Goal: Task Accomplishment & Management: Manage account settings

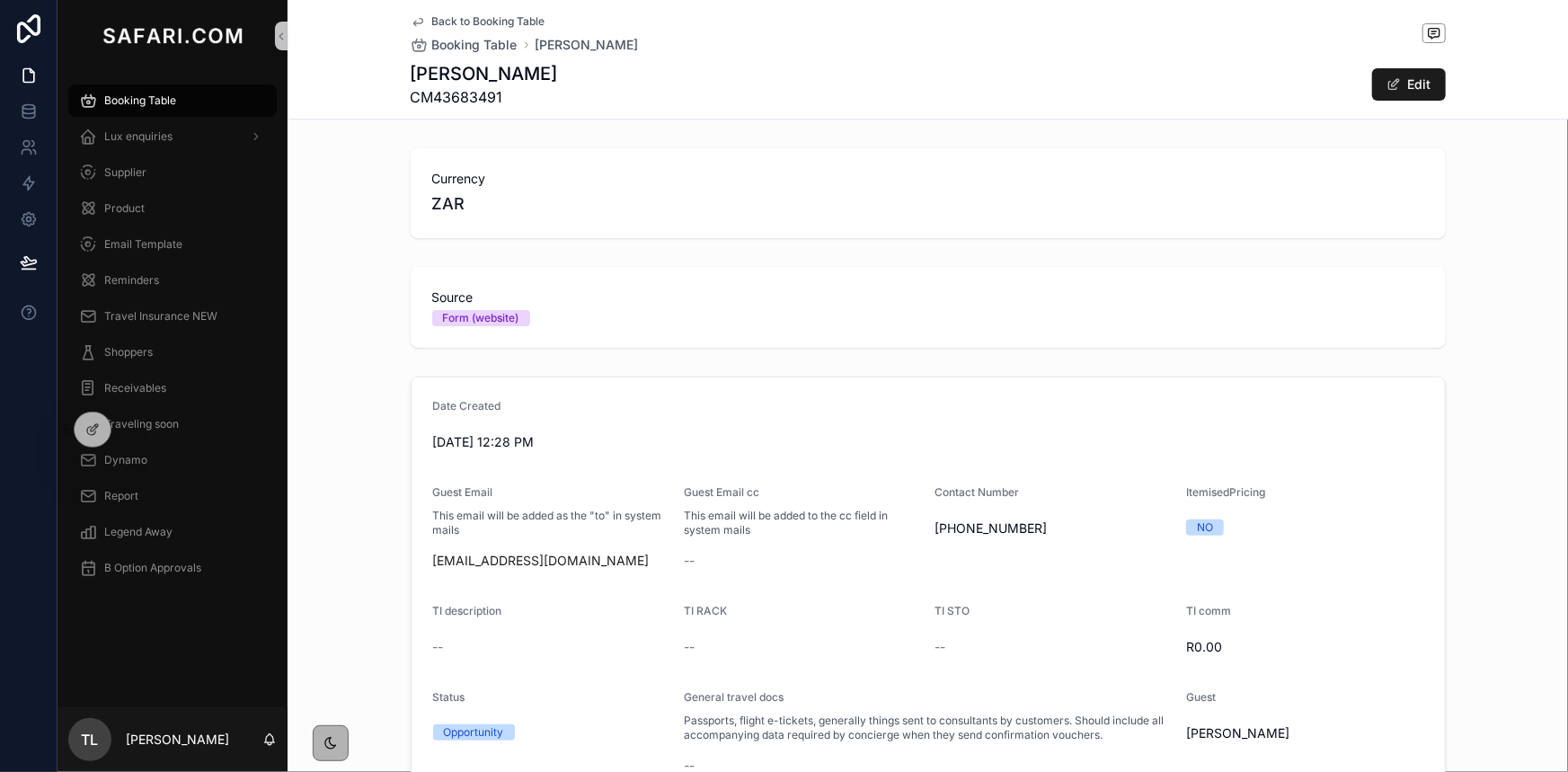
scroll to position [899, 0]
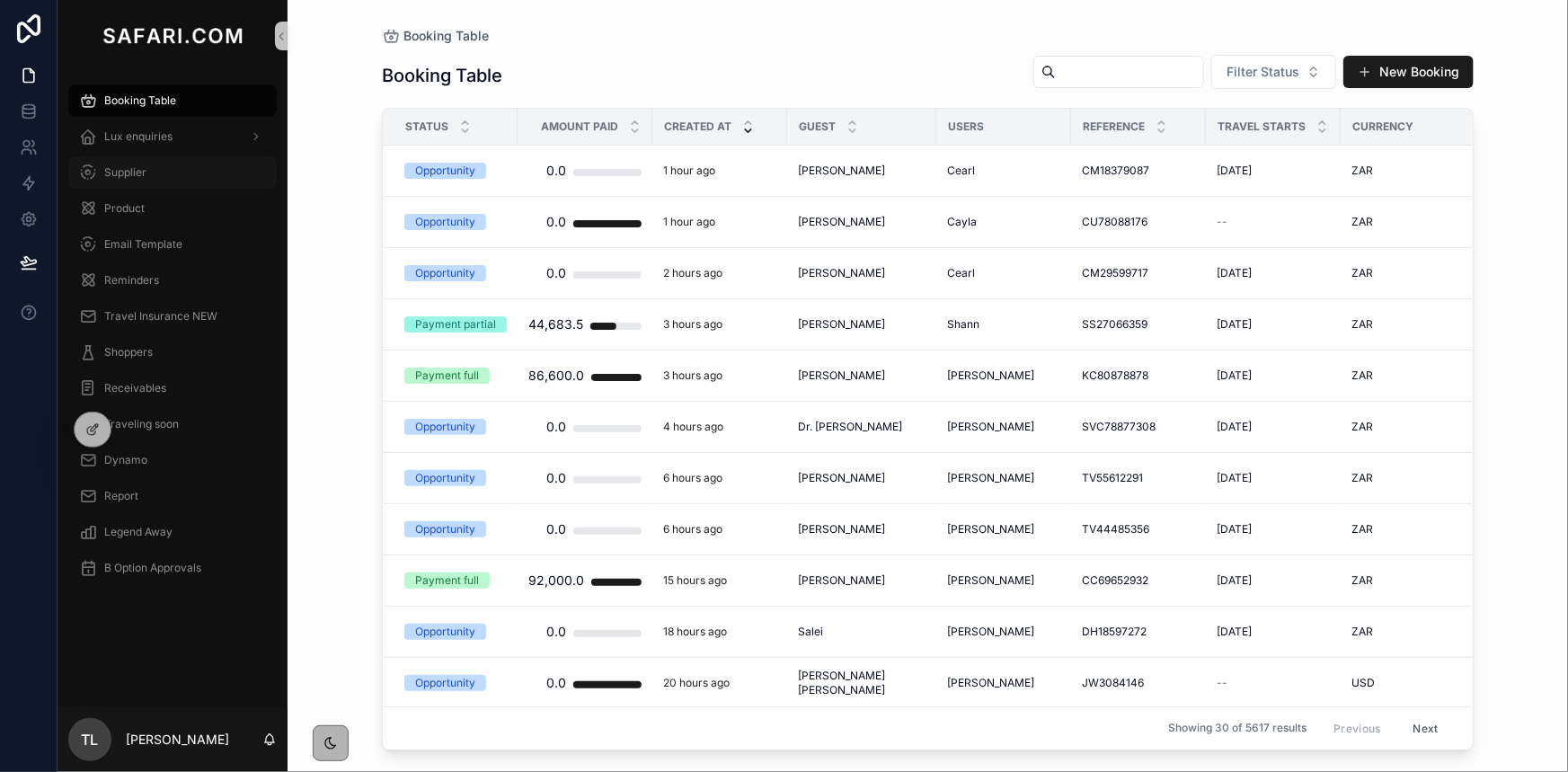
click at [134, 173] on span "Supplier" at bounding box center [125, 172] width 42 height 14
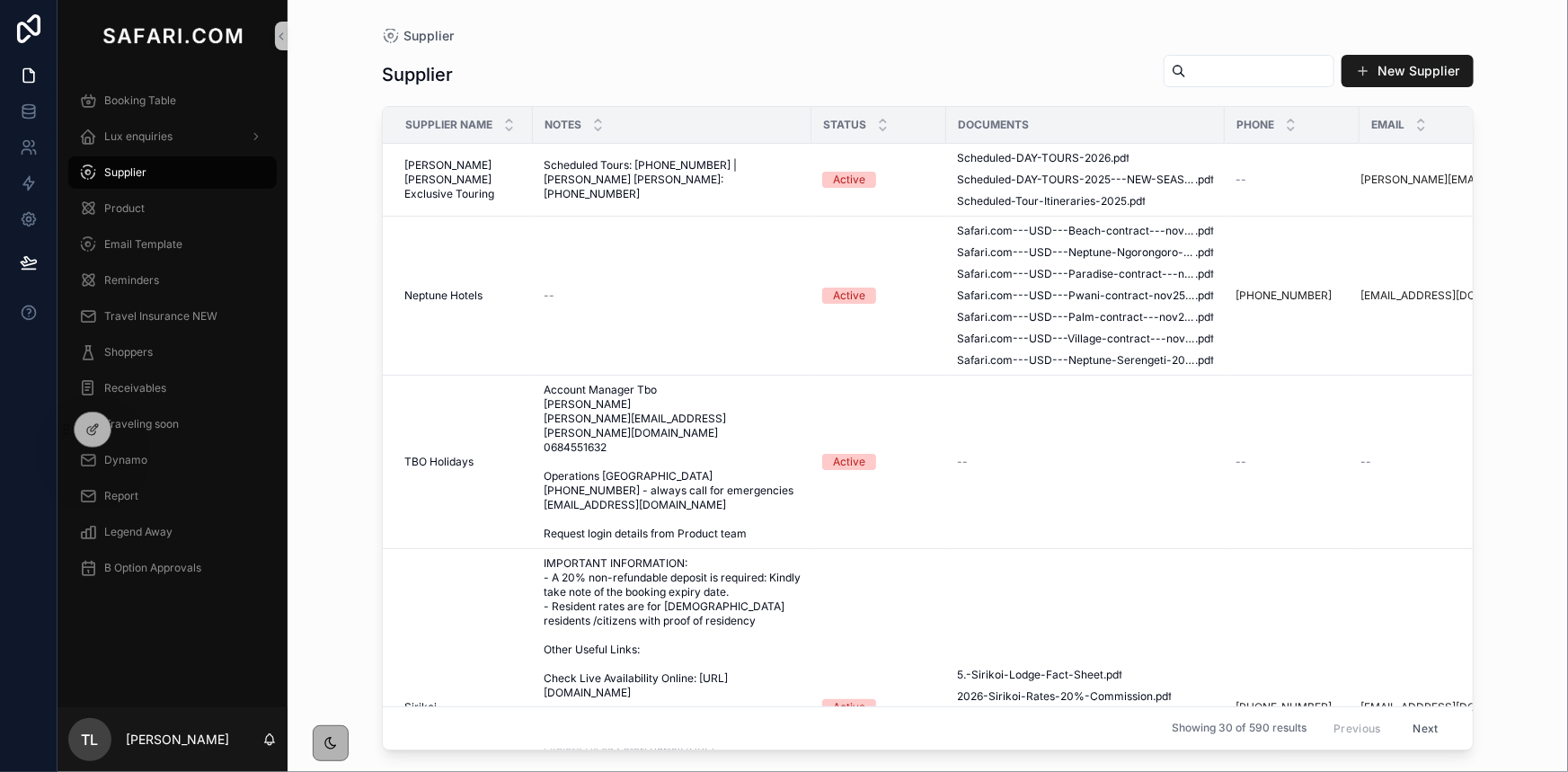
click at [1186, 72] on input "scrollable content" at bounding box center [1259, 71] width 148 height 25
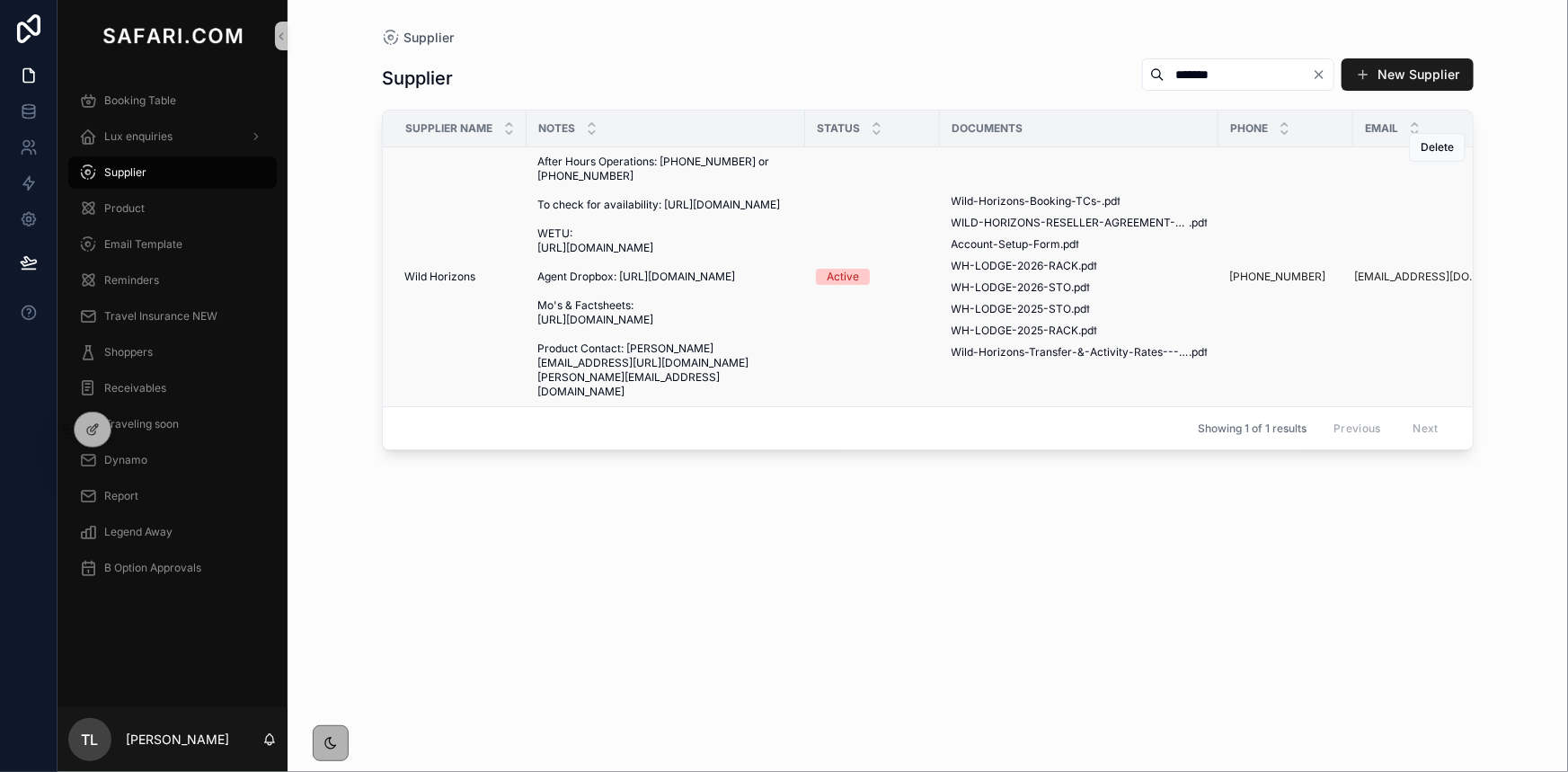
type input "*******"
click at [963, 183] on td "Wild-Horizons-Booking-TCs- .pdf WILD-HORIZONS-RESELLER-AGREEMENT---PREPAYMENT--…" at bounding box center [1079, 277] width 278 height 259
click at [1040, 359] on span "Wild-Horizons-Transfer-&-Activity-Rates---2025-&-2026" at bounding box center [1069, 352] width 238 height 14
click at [178, 149] on div "Lux enquiries" at bounding box center [173, 136] width 187 height 29
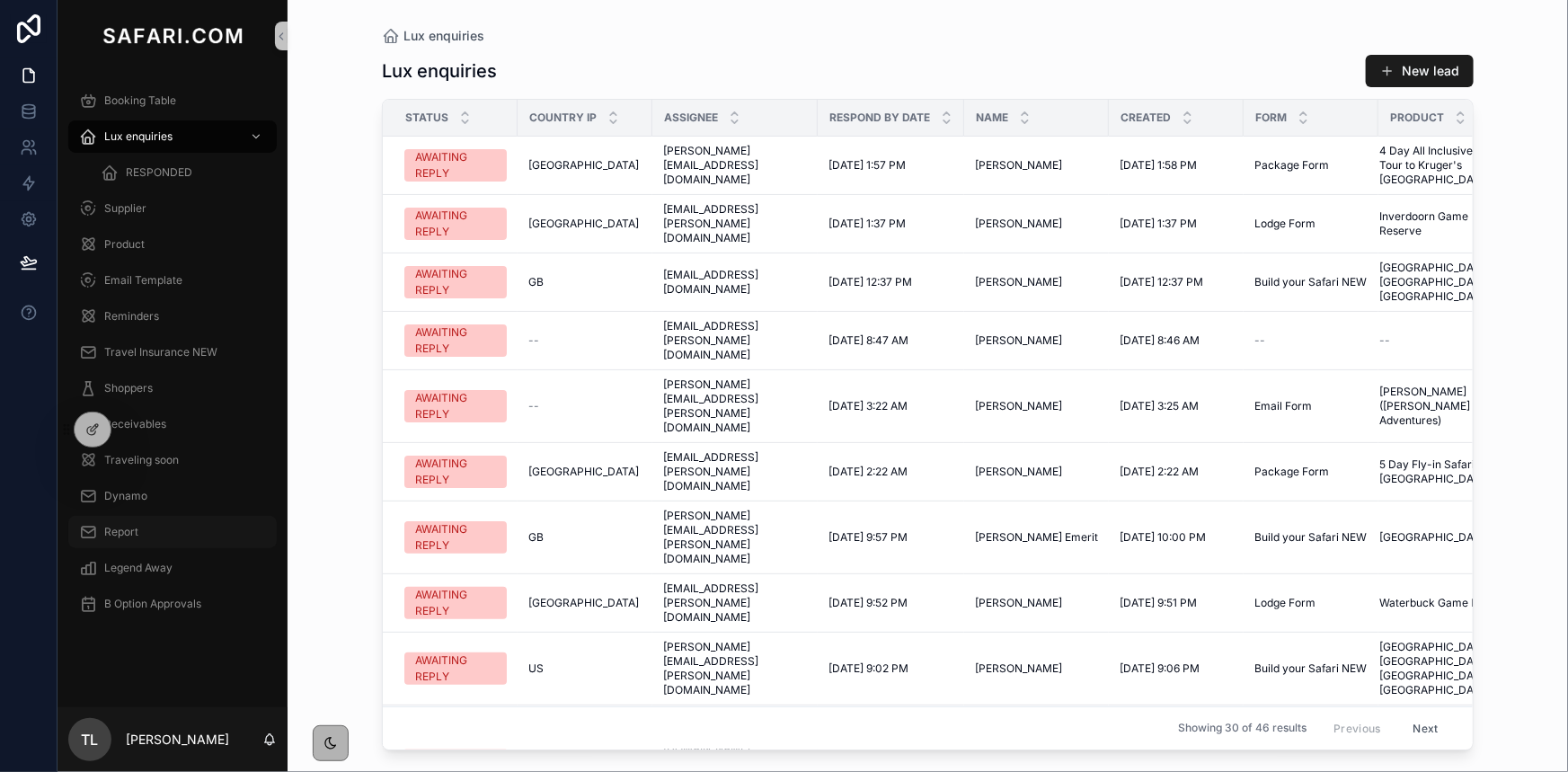
click at [128, 526] on span "Report" at bounding box center [121, 532] width 34 height 14
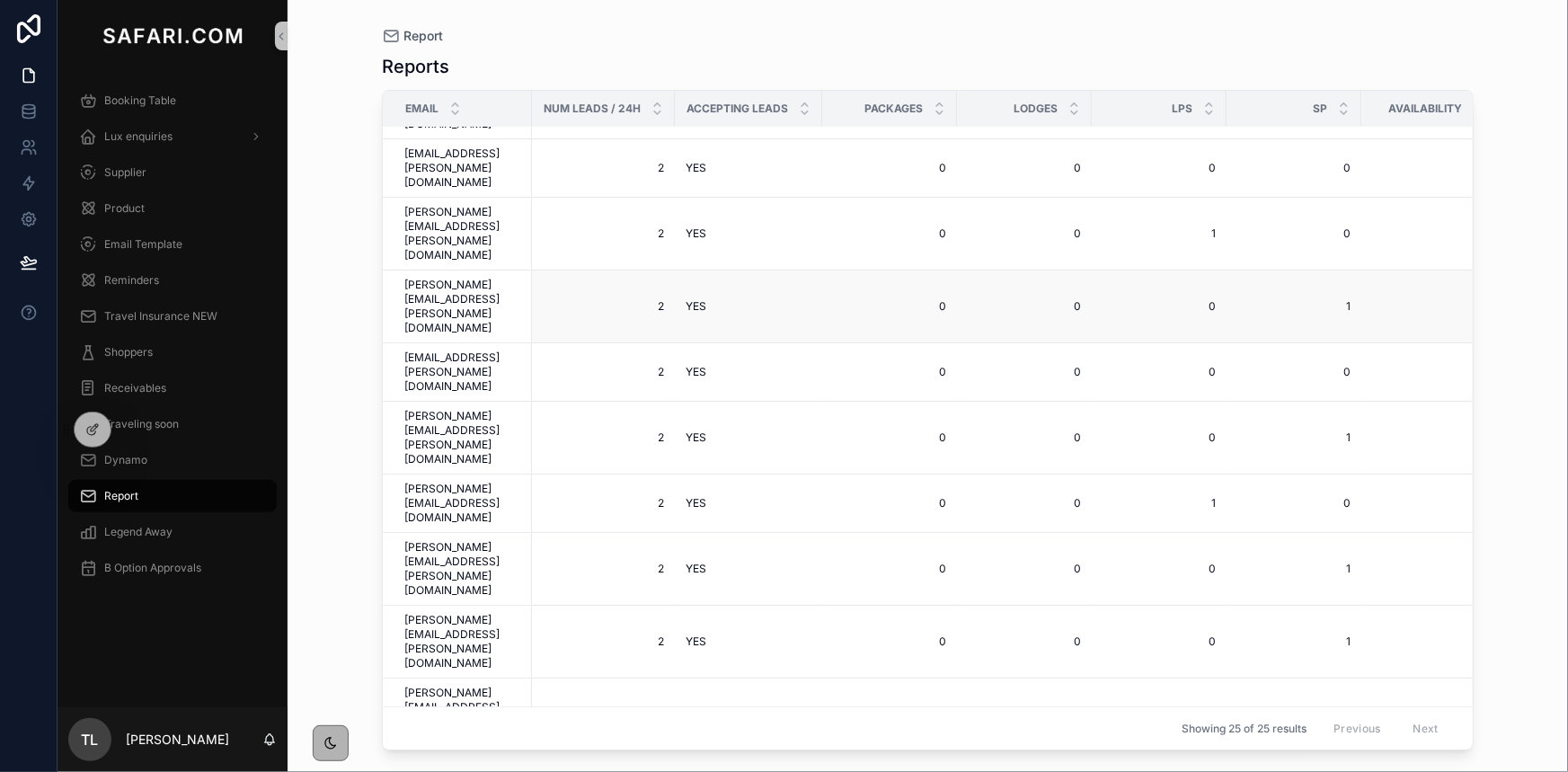
scroll to position [515, 0]
click at [36, 117] on icon at bounding box center [29, 111] width 18 height 18
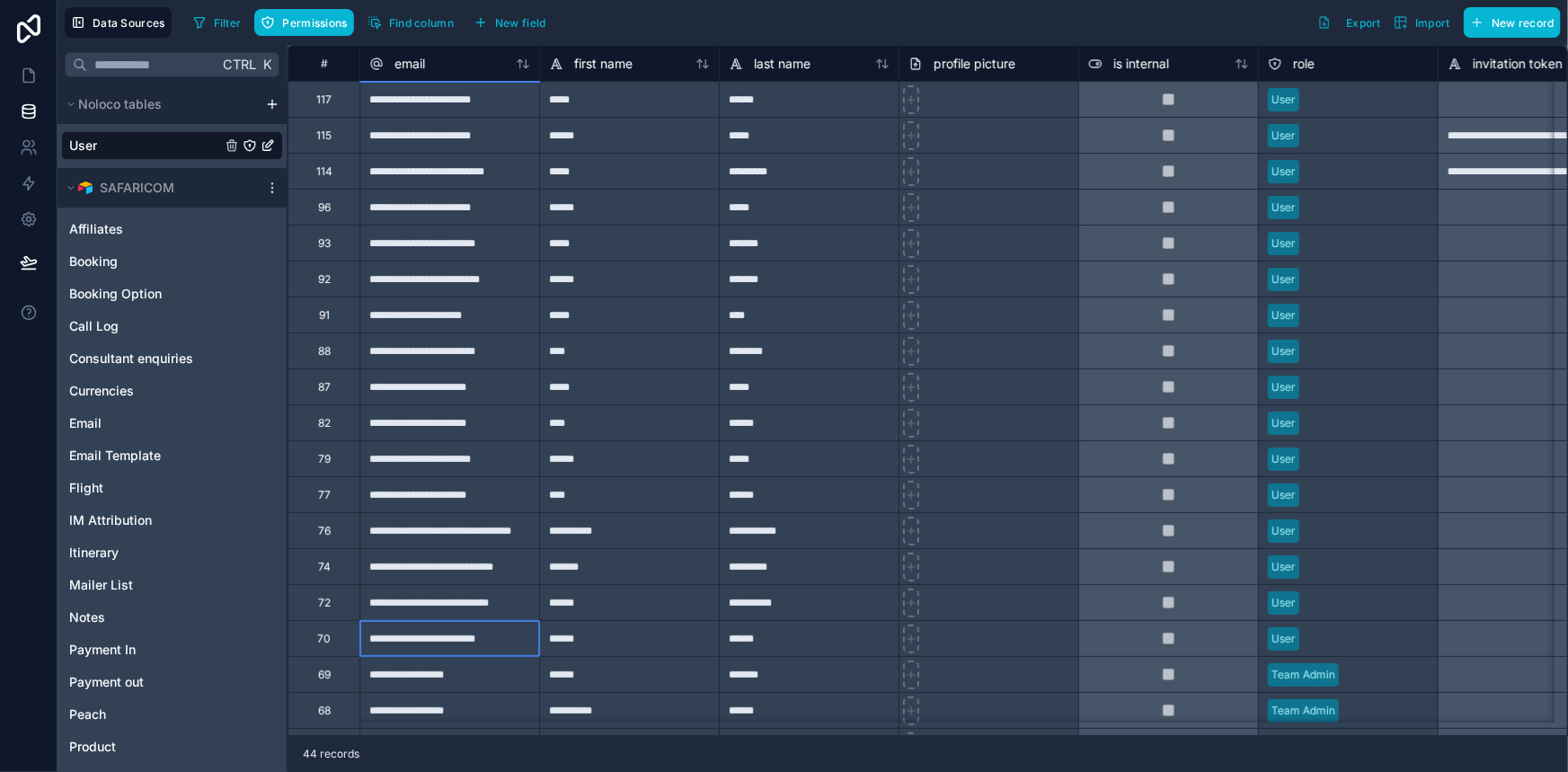
click at [425, 651] on div "**********" at bounding box center [449, 639] width 180 height 36
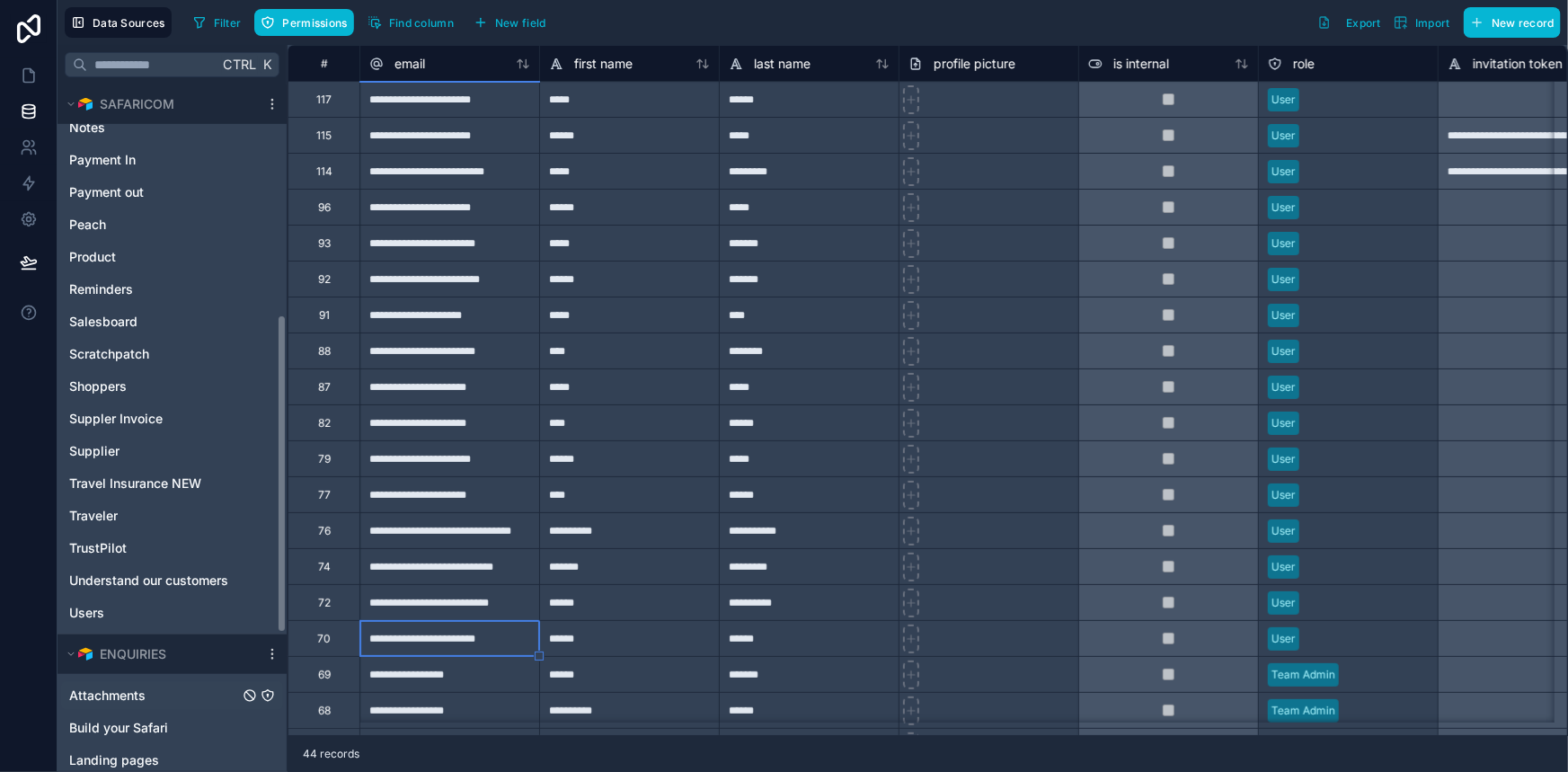
scroll to position [791, 0]
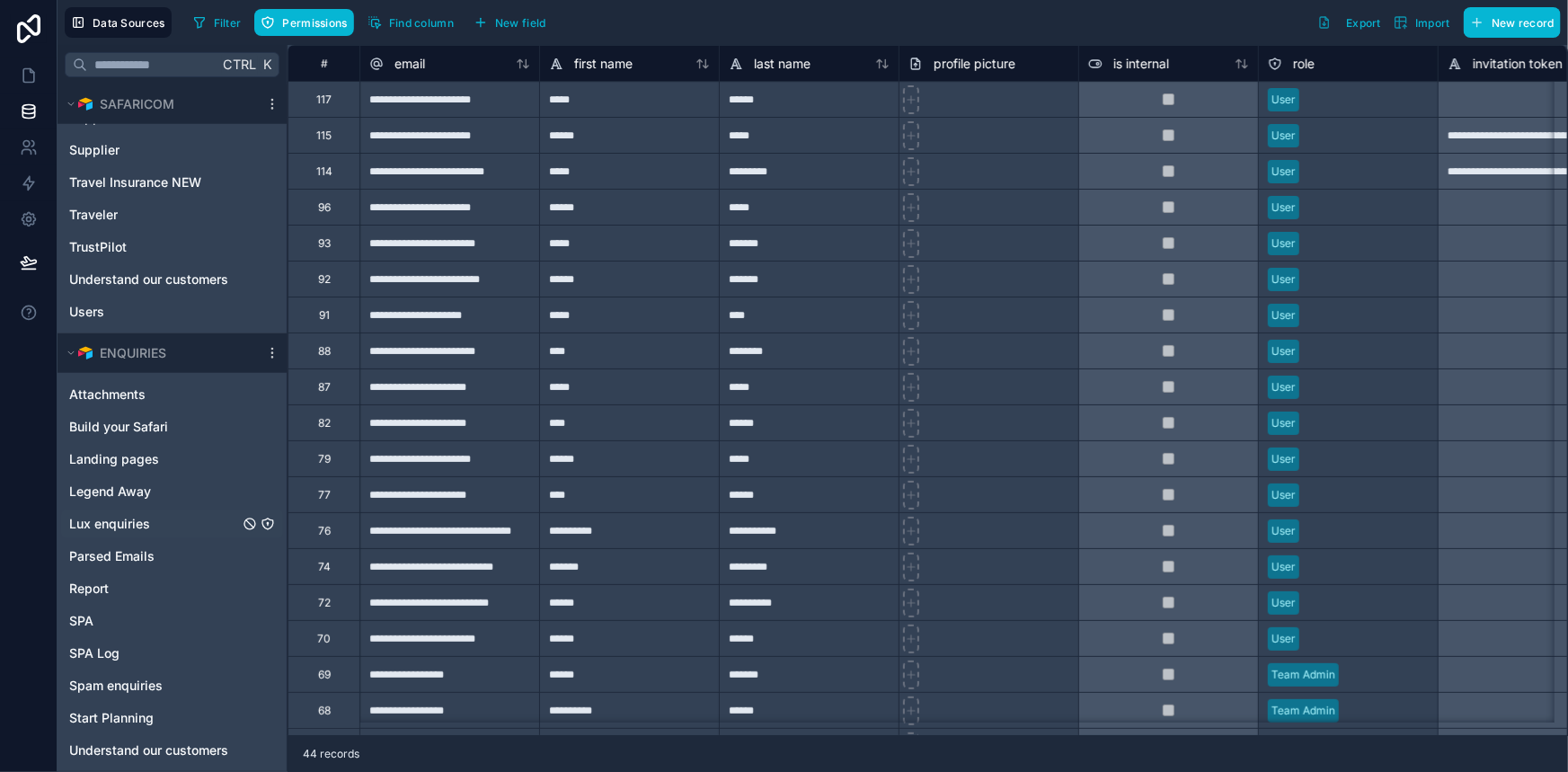
click at [168, 520] on link "Lux enquiries" at bounding box center [154, 523] width 170 height 18
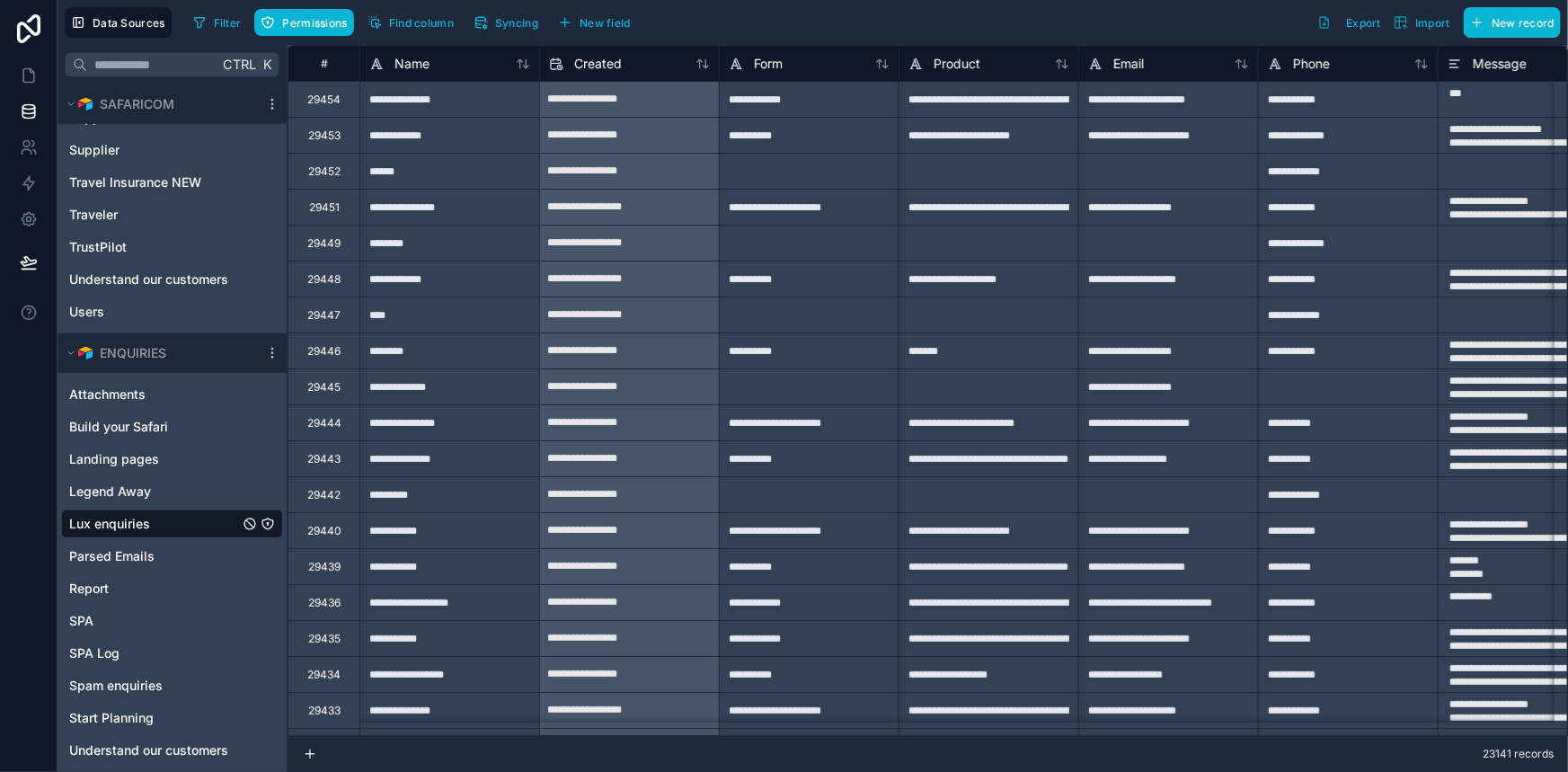
type textarea "**********"
click at [428, 203] on div "**********" at bounding box center [449, 207] width 180 height 36
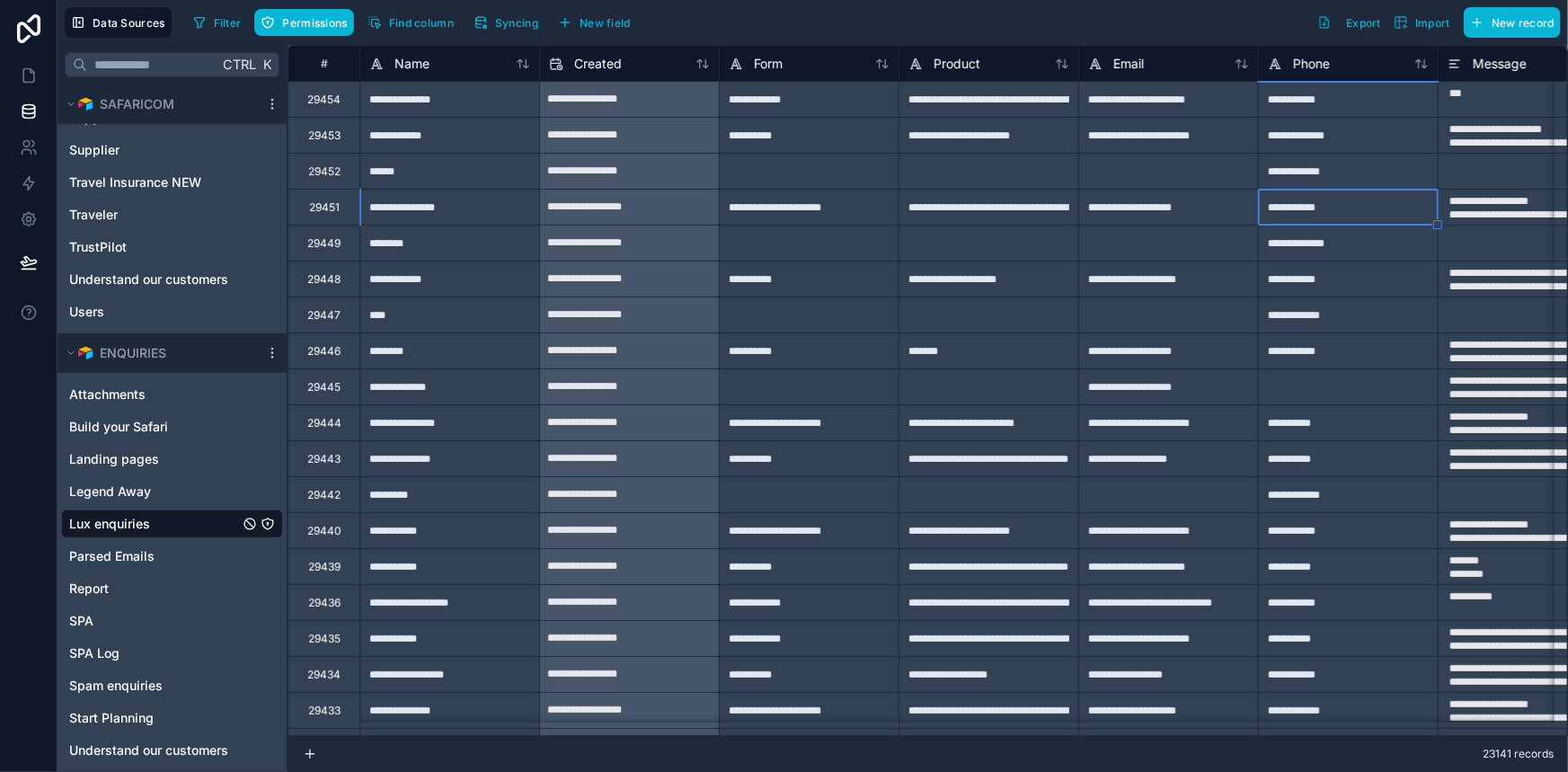
type textarea "**********"
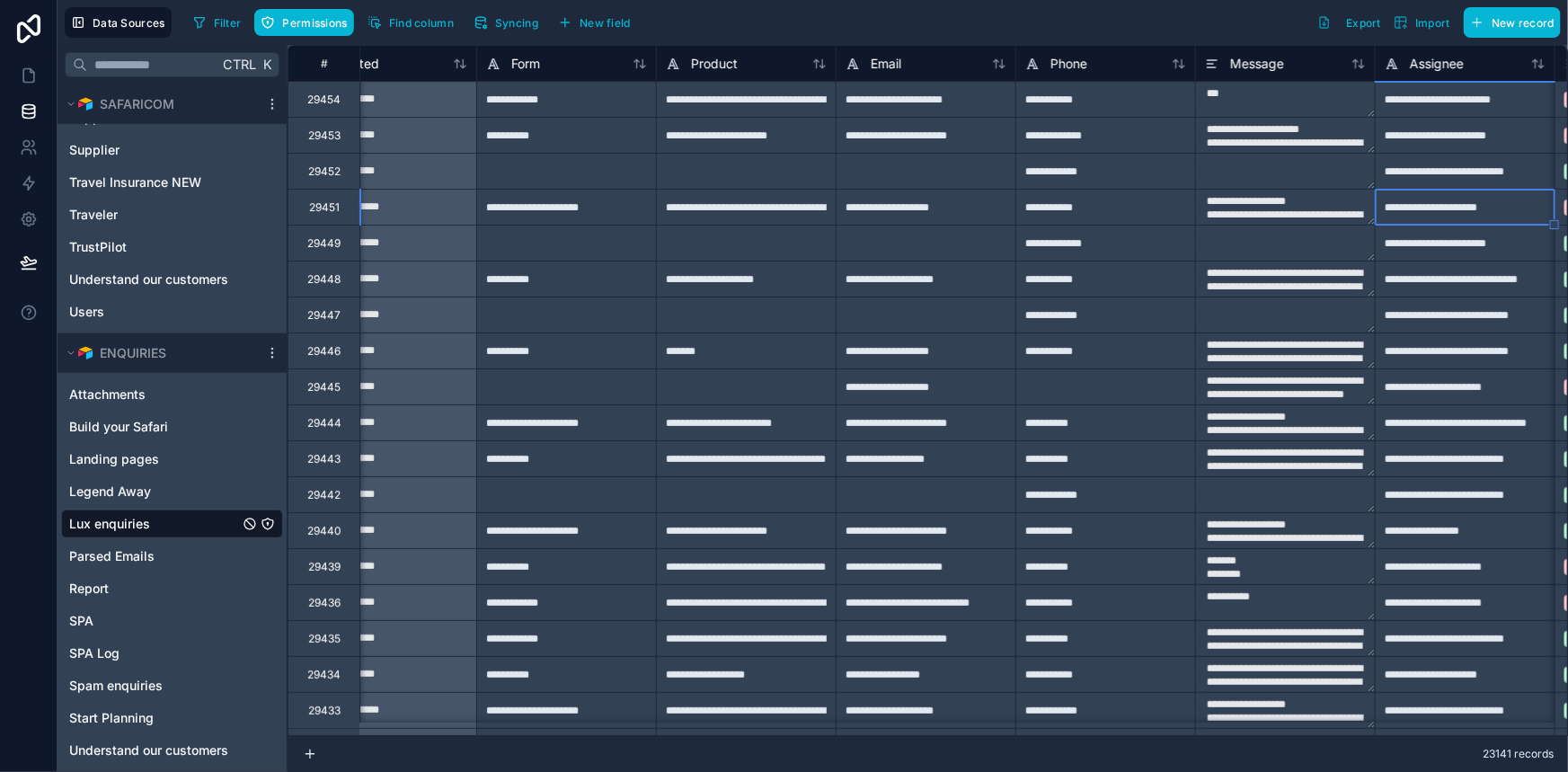
type textarea "**********"
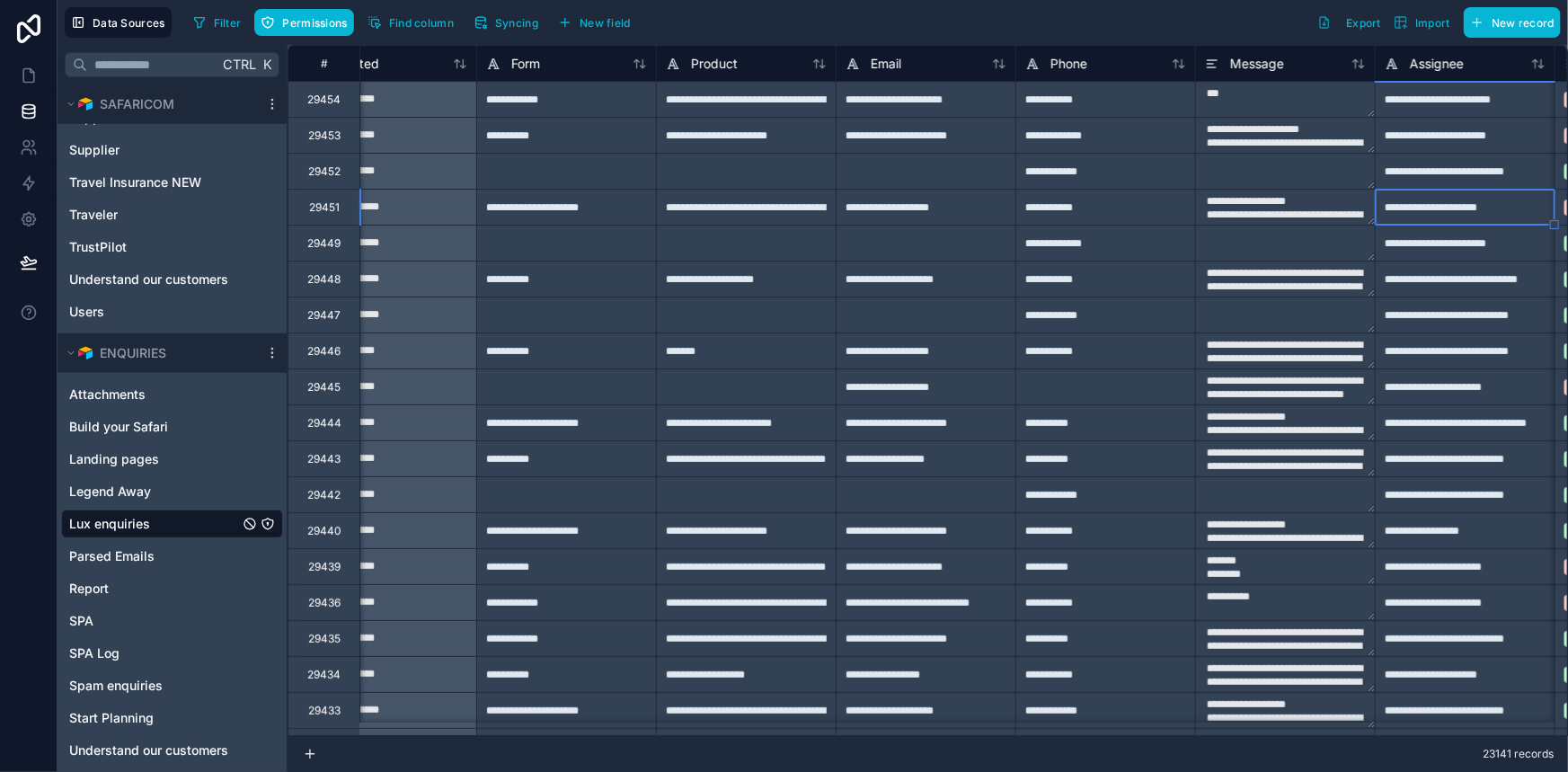
type textarea "**********"
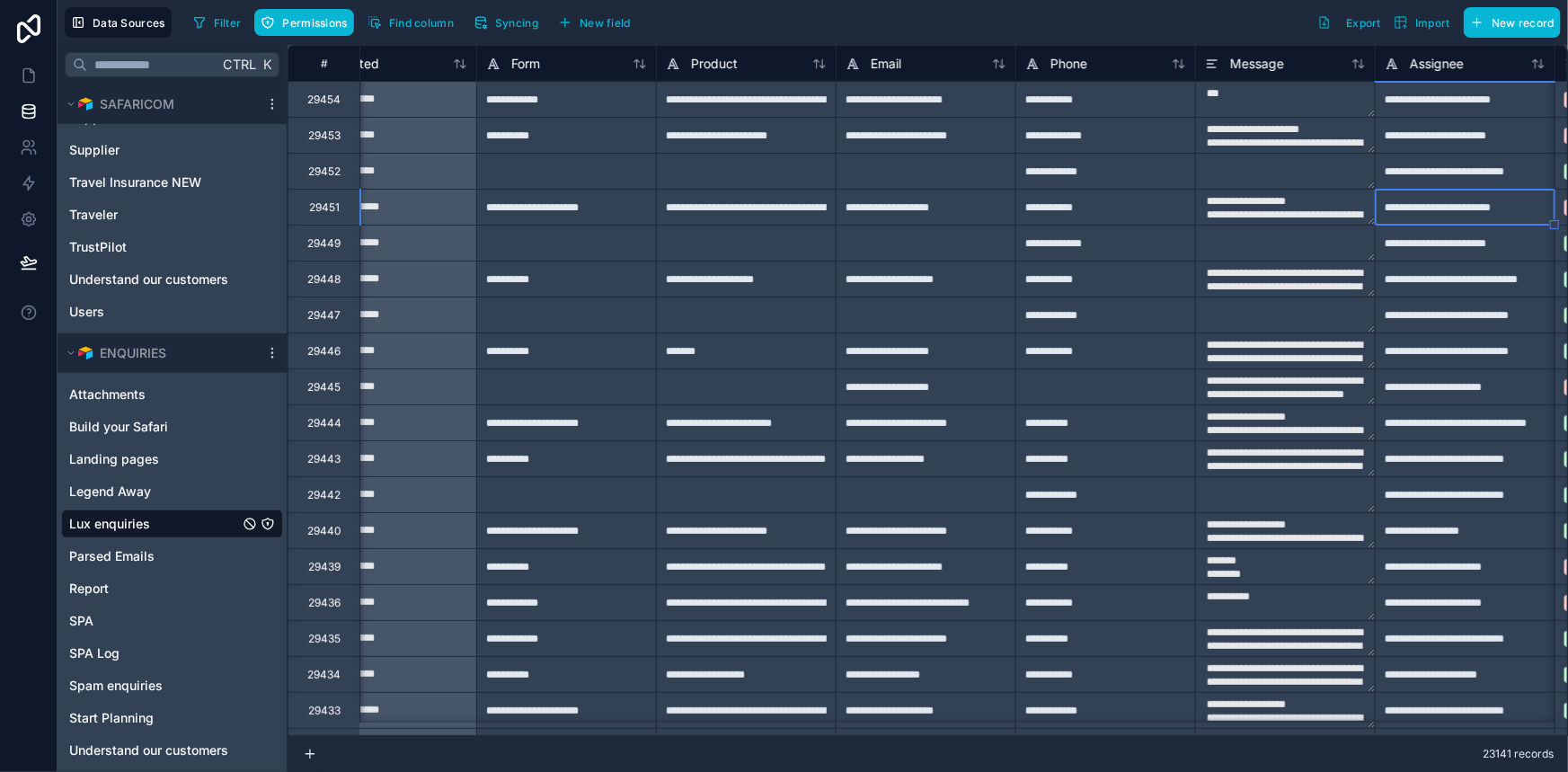
type textarea "**********"
drag, startPoint x: 31, startPoint y: 84, endPoint x: 5, endPoint y: 89, distance: 26.5
click at [31, 86] on link at bounding box center [28, 75] width 56 height 36
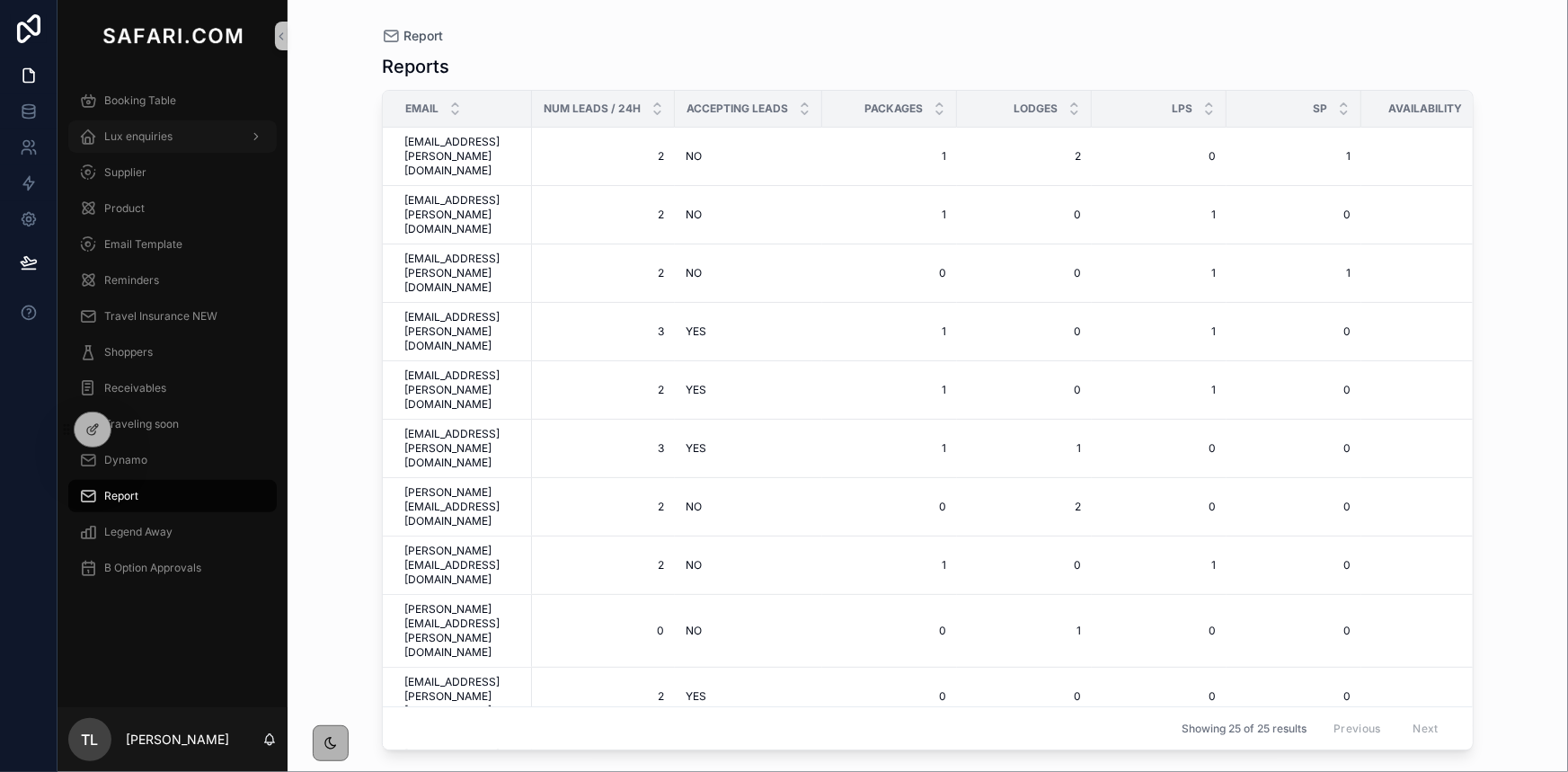
click at [212, 134] on div "Lux enquiries" at bounding box center [173, 136] width 187 height 29
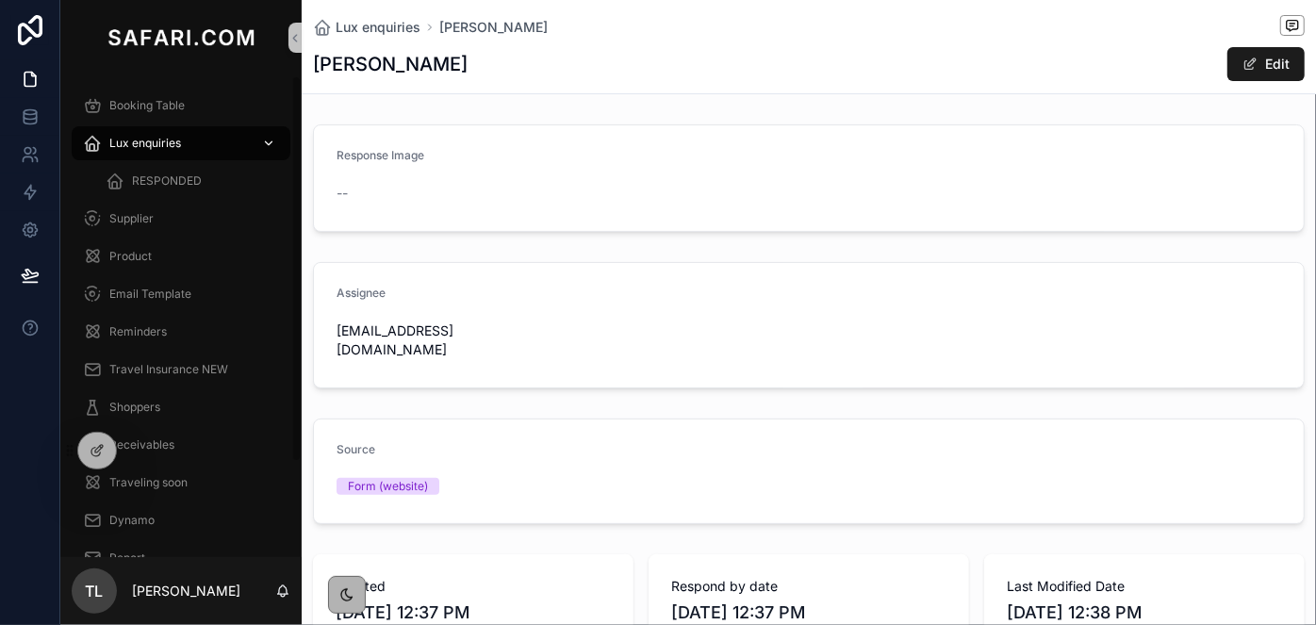
click at [173, 149] on span "Lux enquiries" at bounding box center [145, 143] width 72 height 15
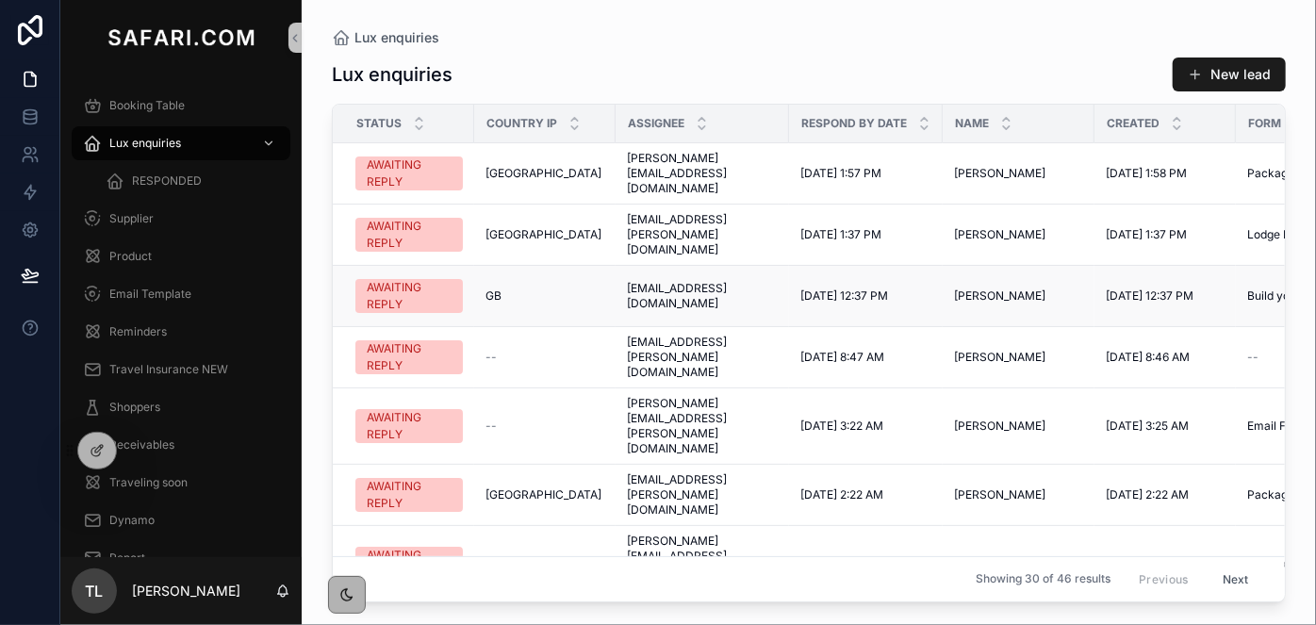
drag, startPoint x: 1008, startPoint y: 308, endPoint x: 1001, endPoint y: 286, distance: 23.6
click at [1001, 288] on span "Jonathan Harris" at bounding box center [999, 295] width 91 height 15
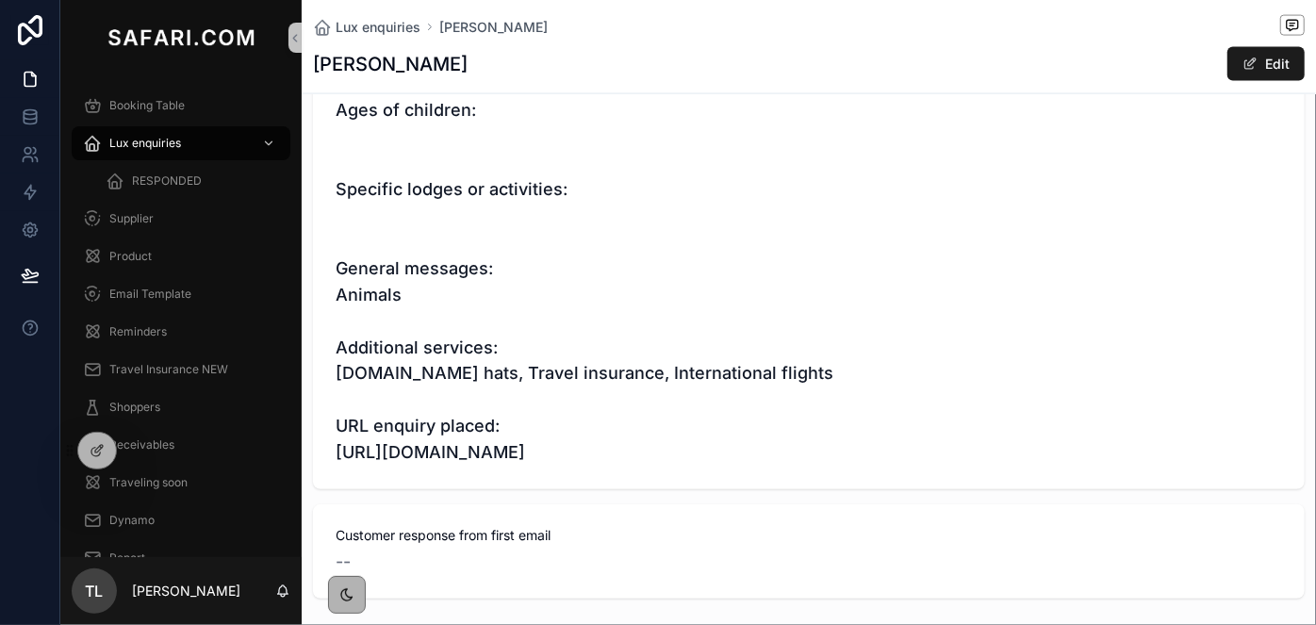
scroll to position [1483, 0]
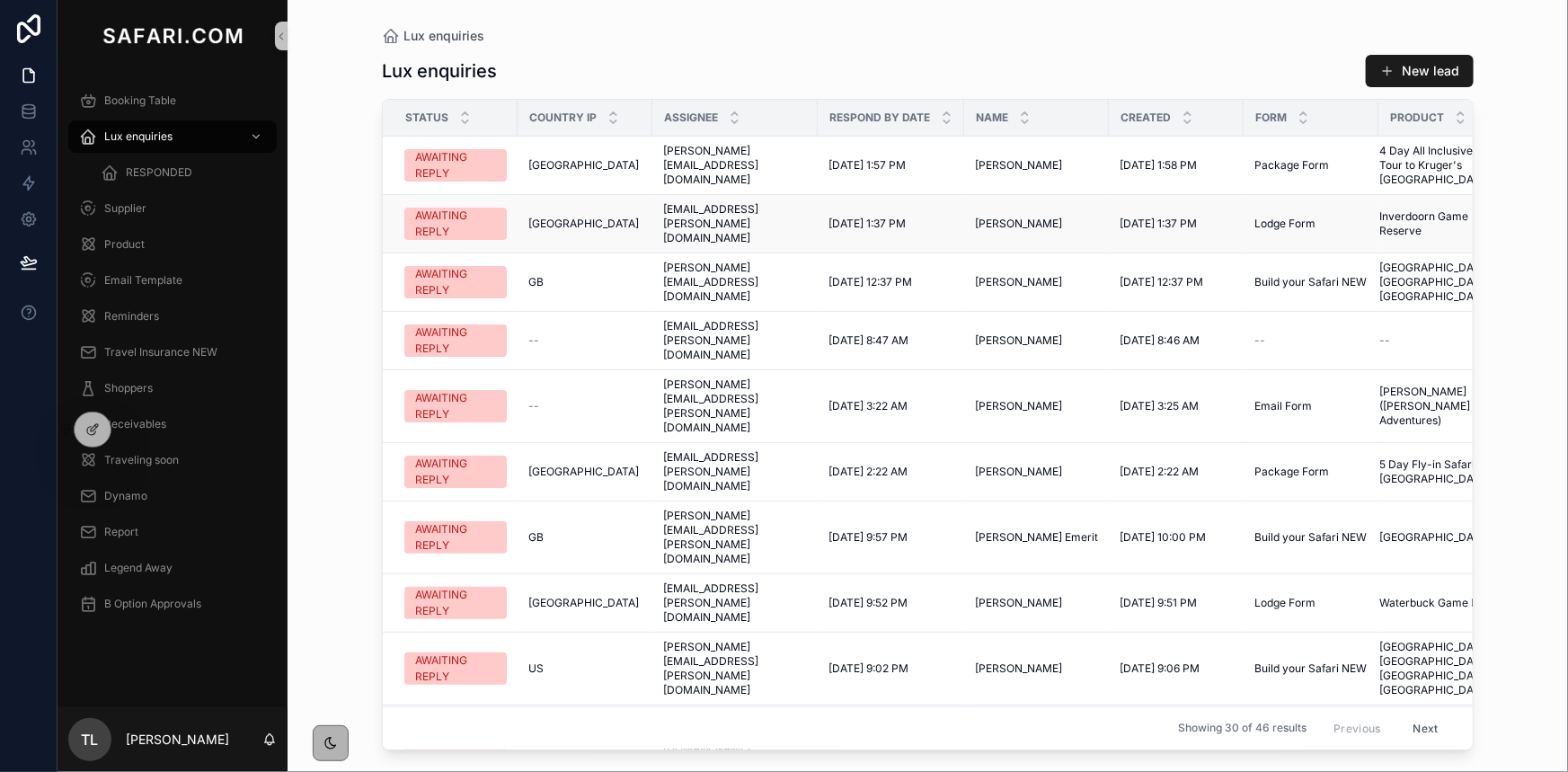
click at [757, 233] on td "izanne.meyer@safari.com izanne.meyer@safari.com" at bounding box center [734, 224] width 165 height 58
click at [757, 225] on td "izanne.meyer@safari.com izanne.meyer@safari.com" at bounding box center [734, 224] width 165 height 58
click at [1279, 219] on span "Lodge Form" at bounding box center [1285, 223] width 61 height 14
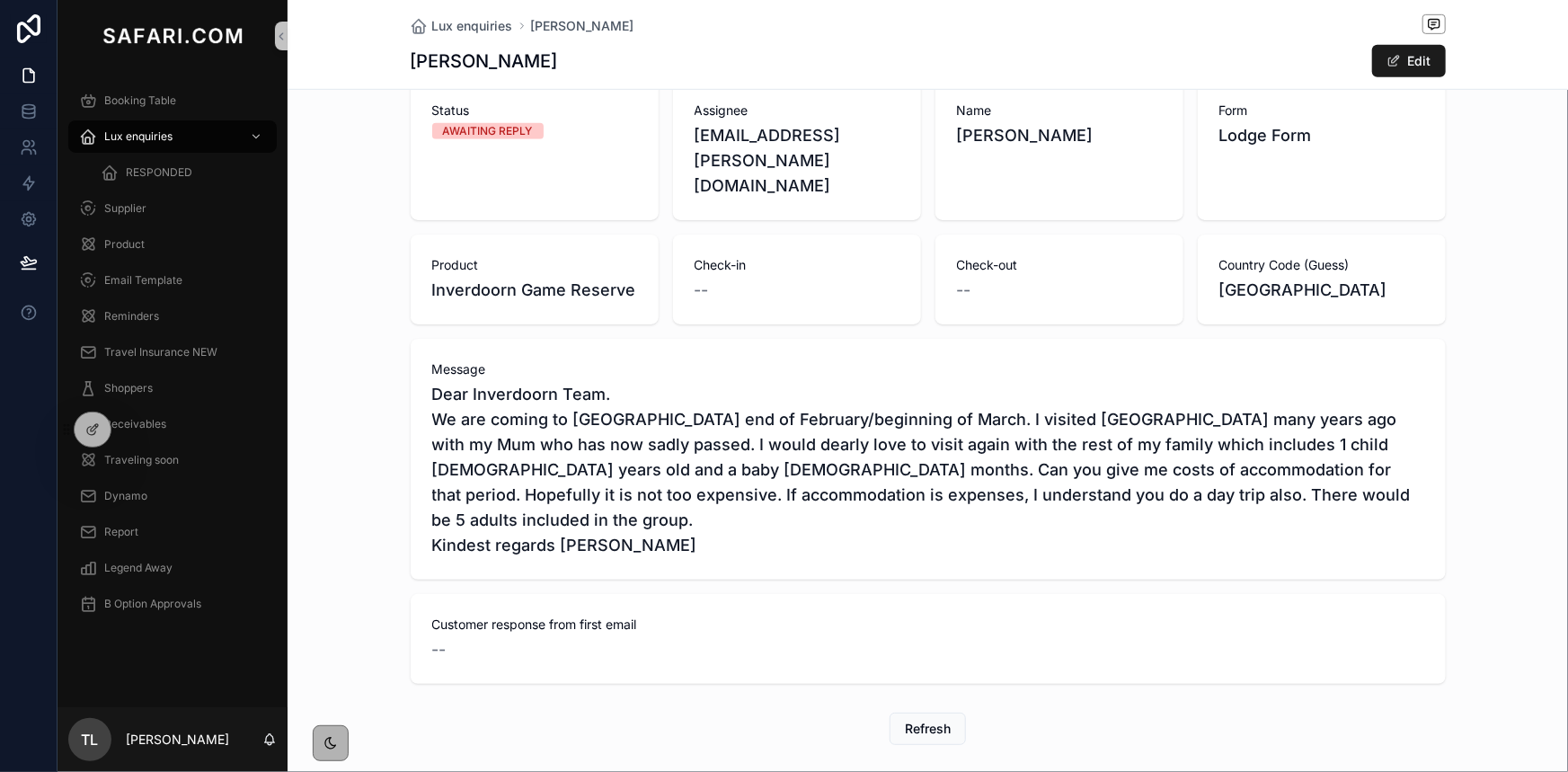
scroll to position [554, 0]
click at [157, 140] on span "Lux enquiries" at bounding box center [138, 136] width 69 height 14
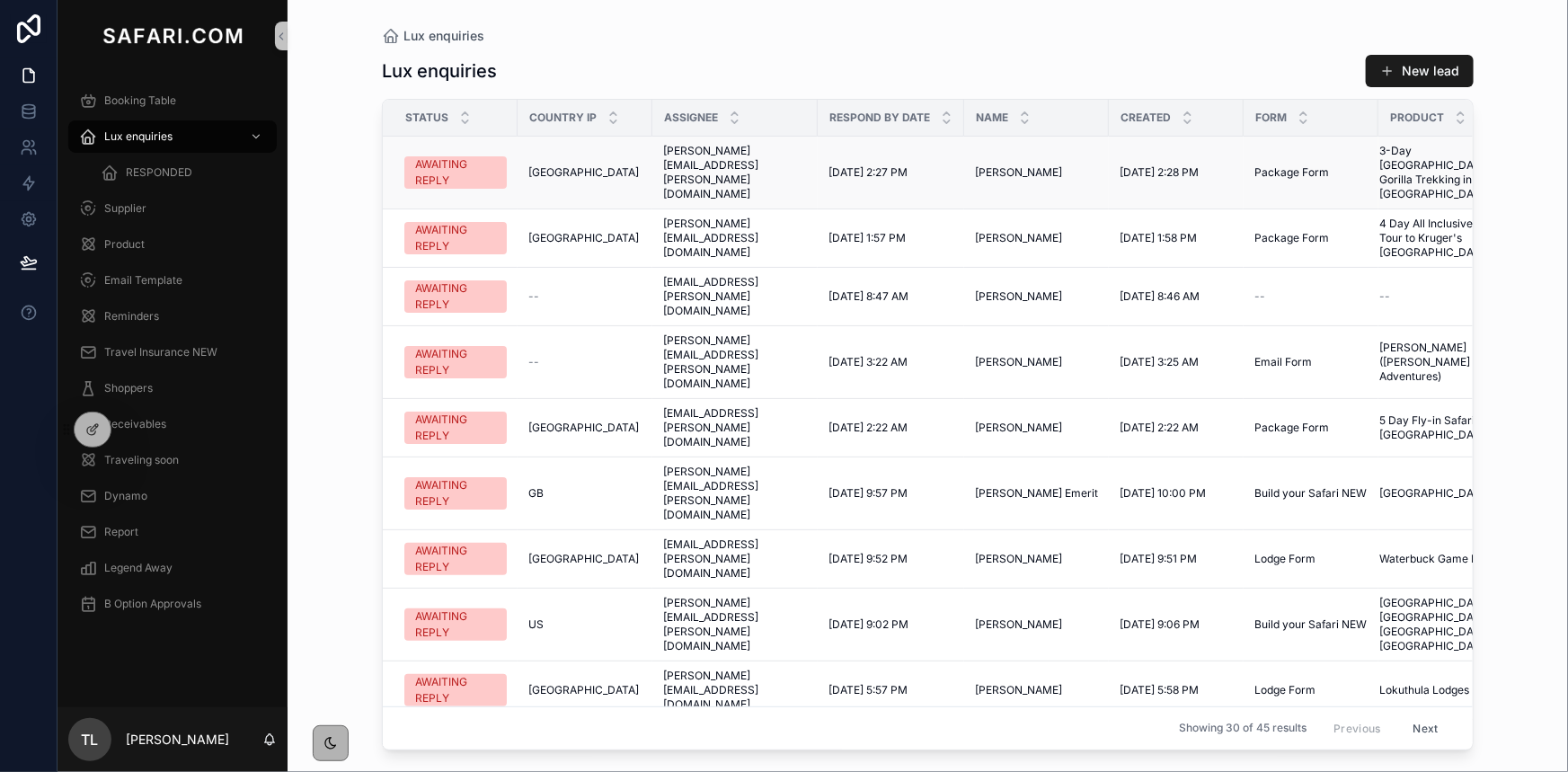
click at [743, 161] on span "[PERSON_NAME][EMAIL_ADDRESS][PERSON_NAME][DOMAIN_NAME]" at bounding box center [735, 173] width 144 height 57
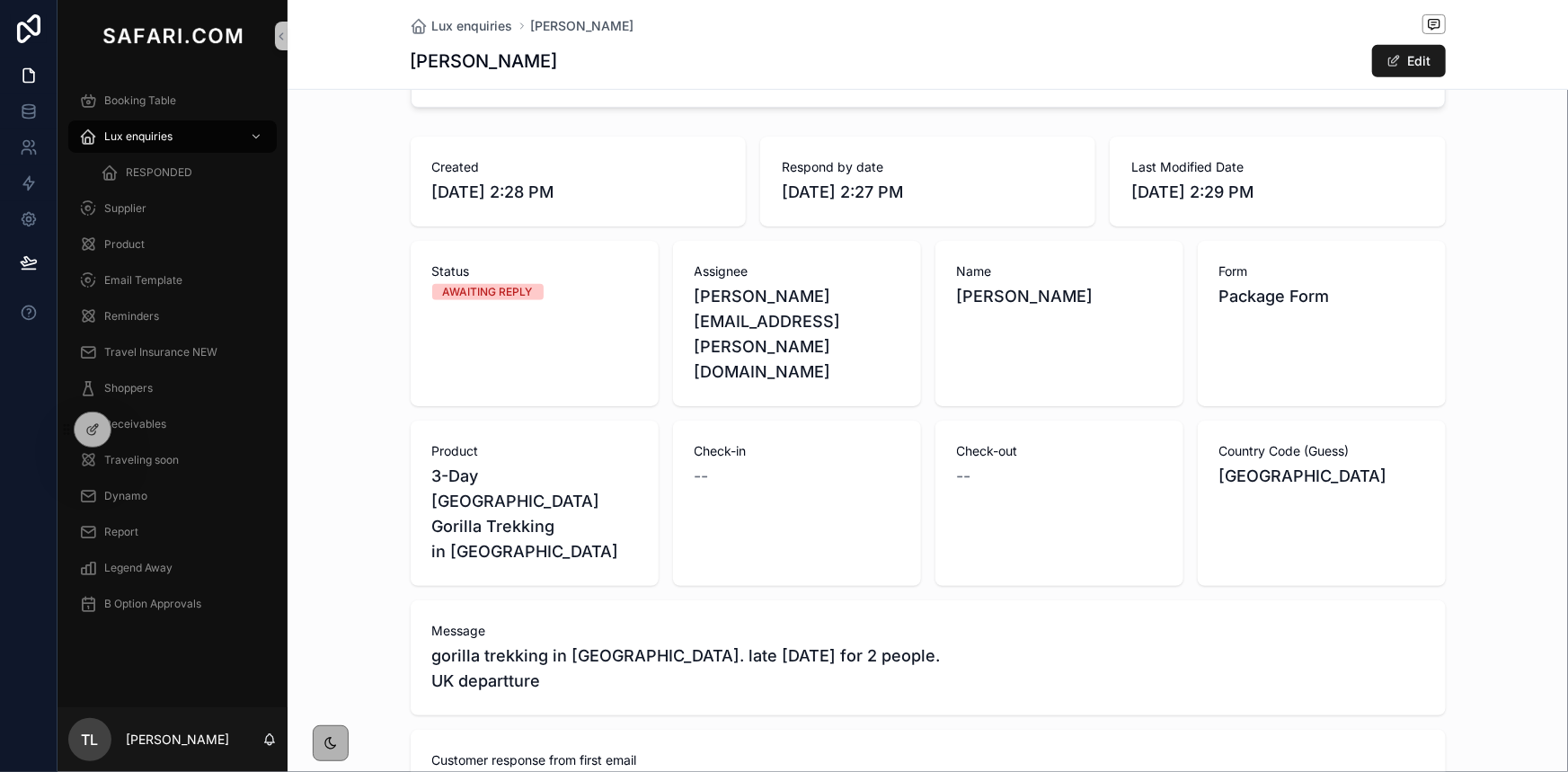
scroll to position [408, 0]
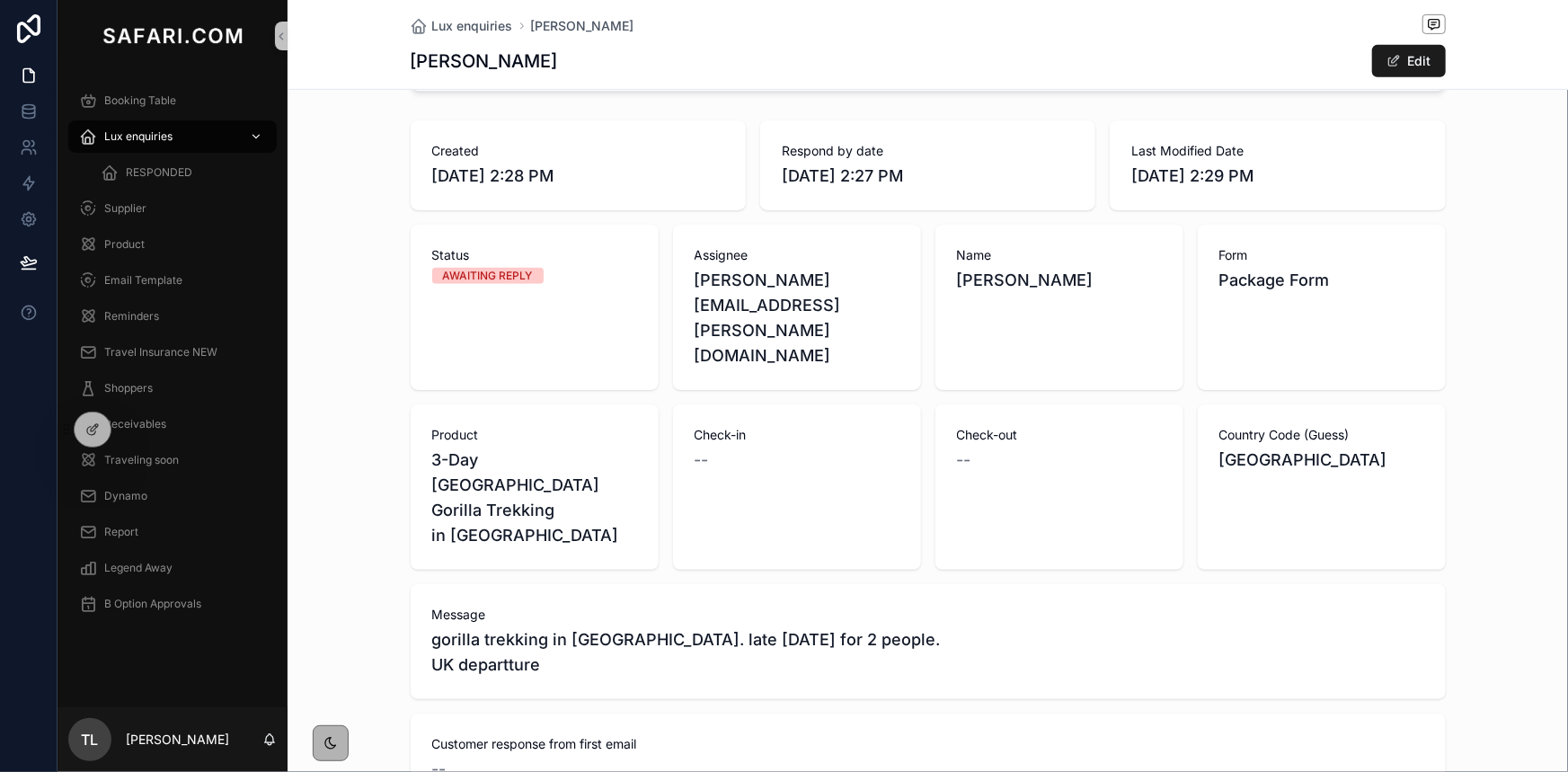
click at [162, 137] on span "Lux enquiries" at bounding box center [138, 136] width 69 height 14
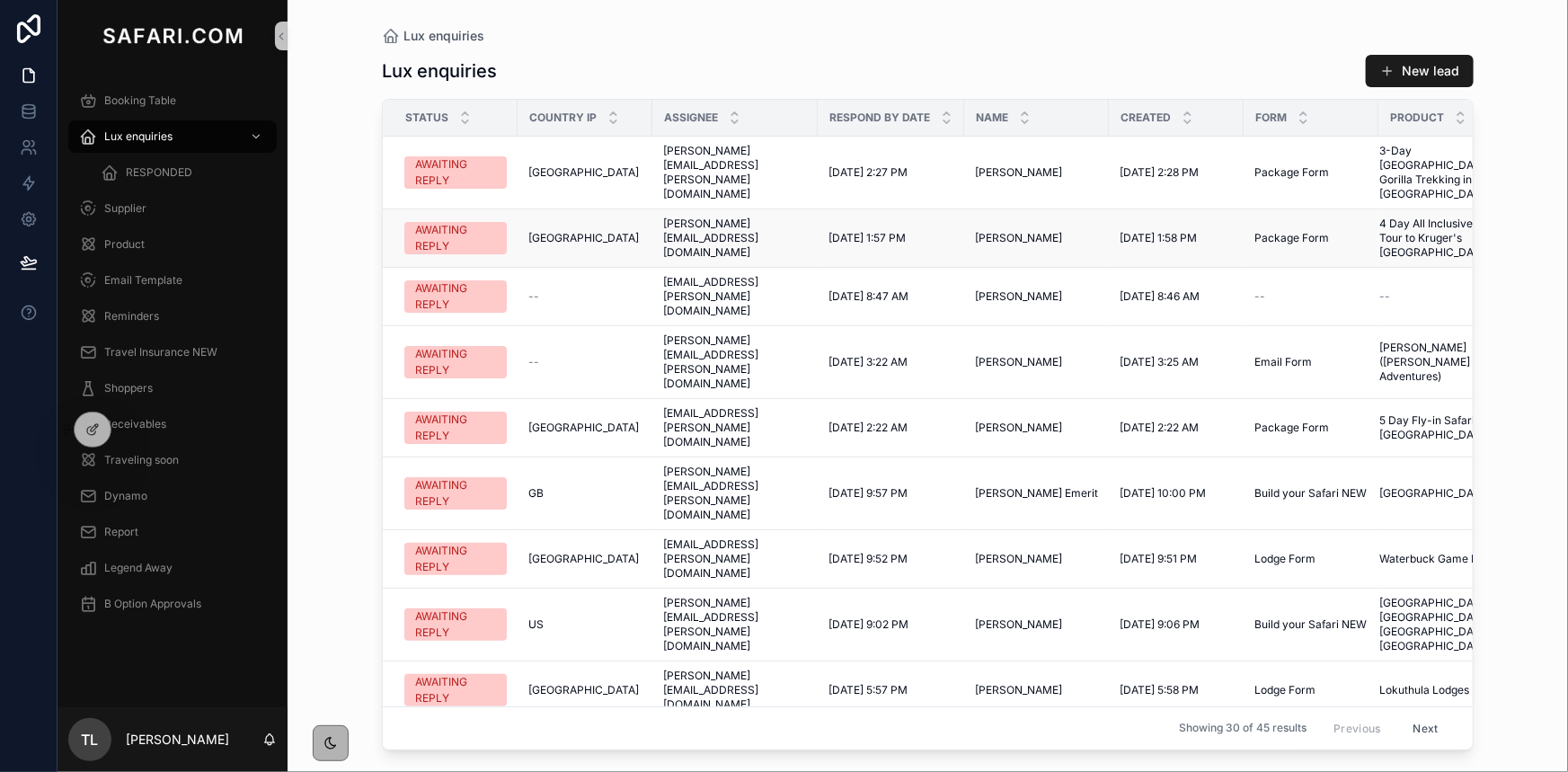
click at [1020, 231] on span "Brian Mitchell" at bounding box center [1018, 237] width 87 height 14
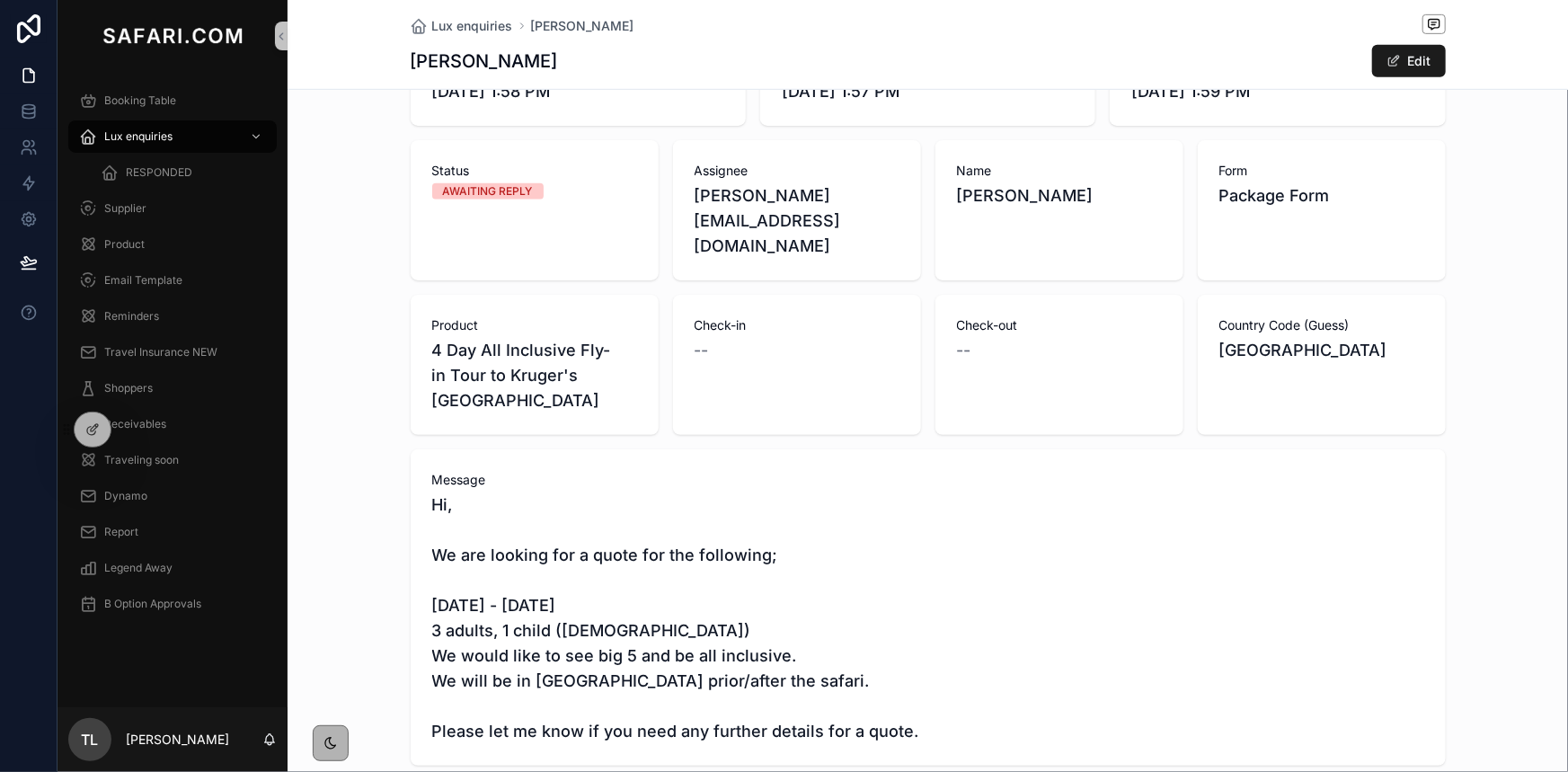
scroll to position [572, 0]
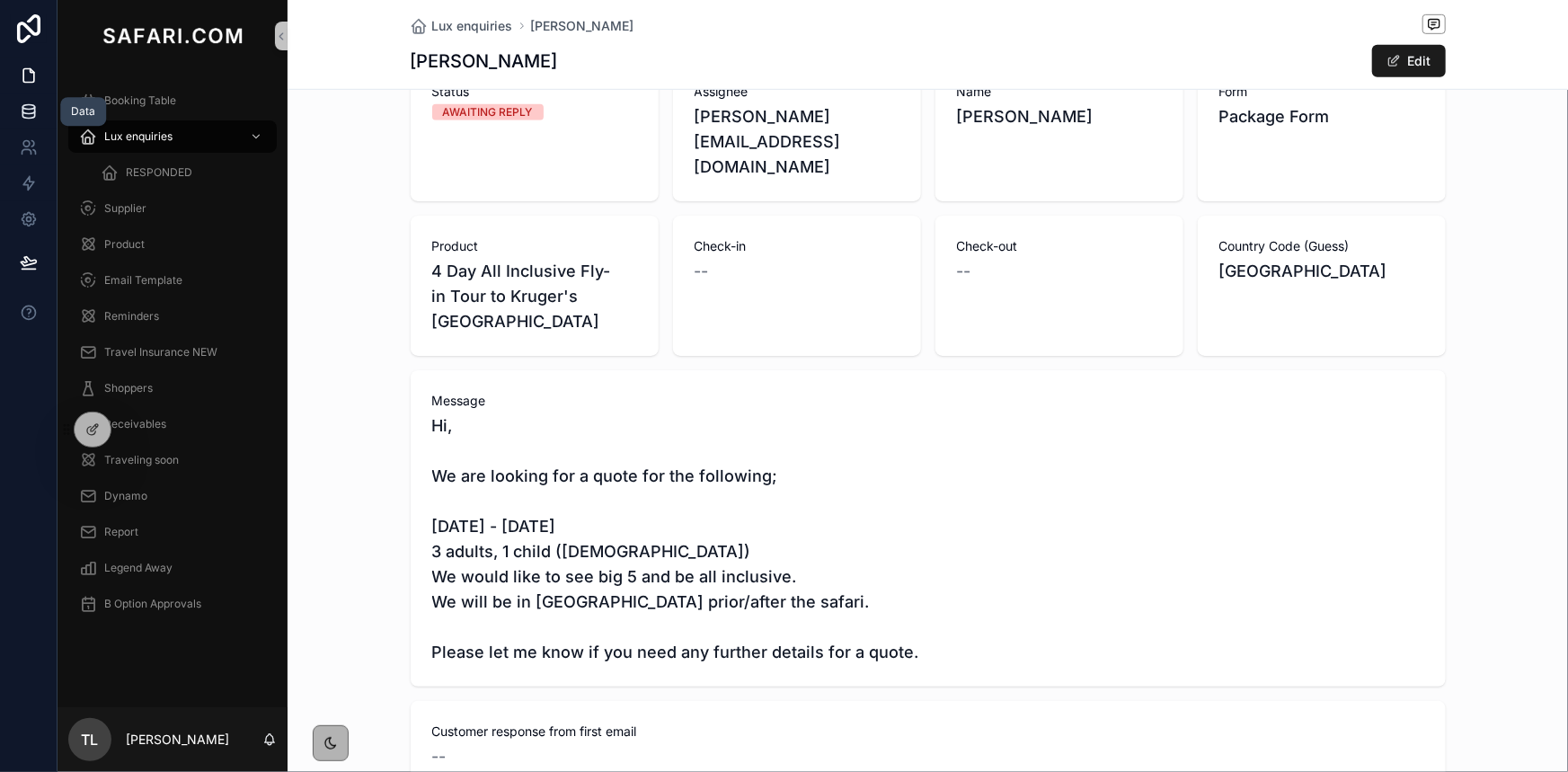
click at [28, 113] on icon at bounding box center [29, 111] width 11 height 8
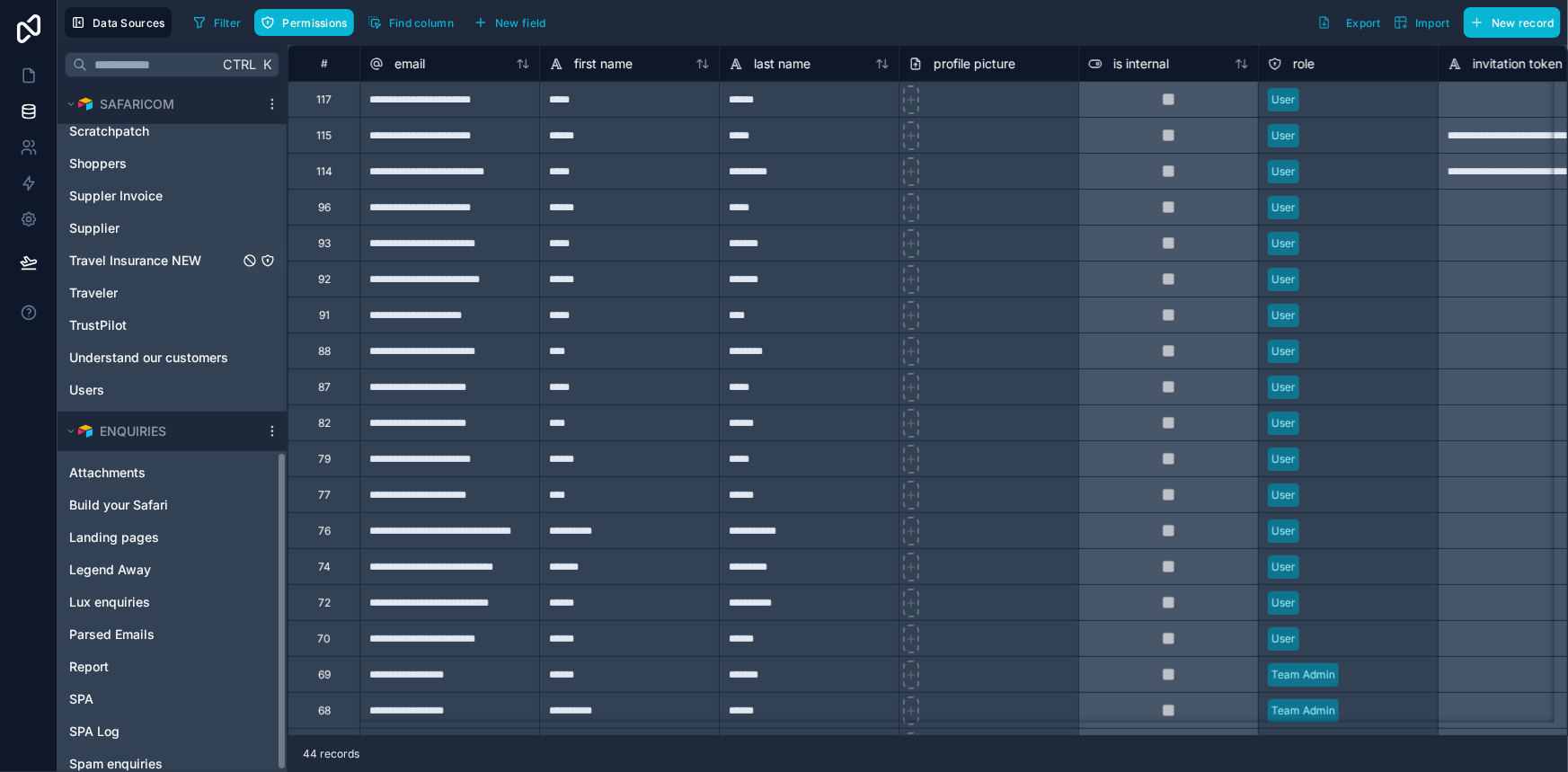
scroll to position [791, 0]
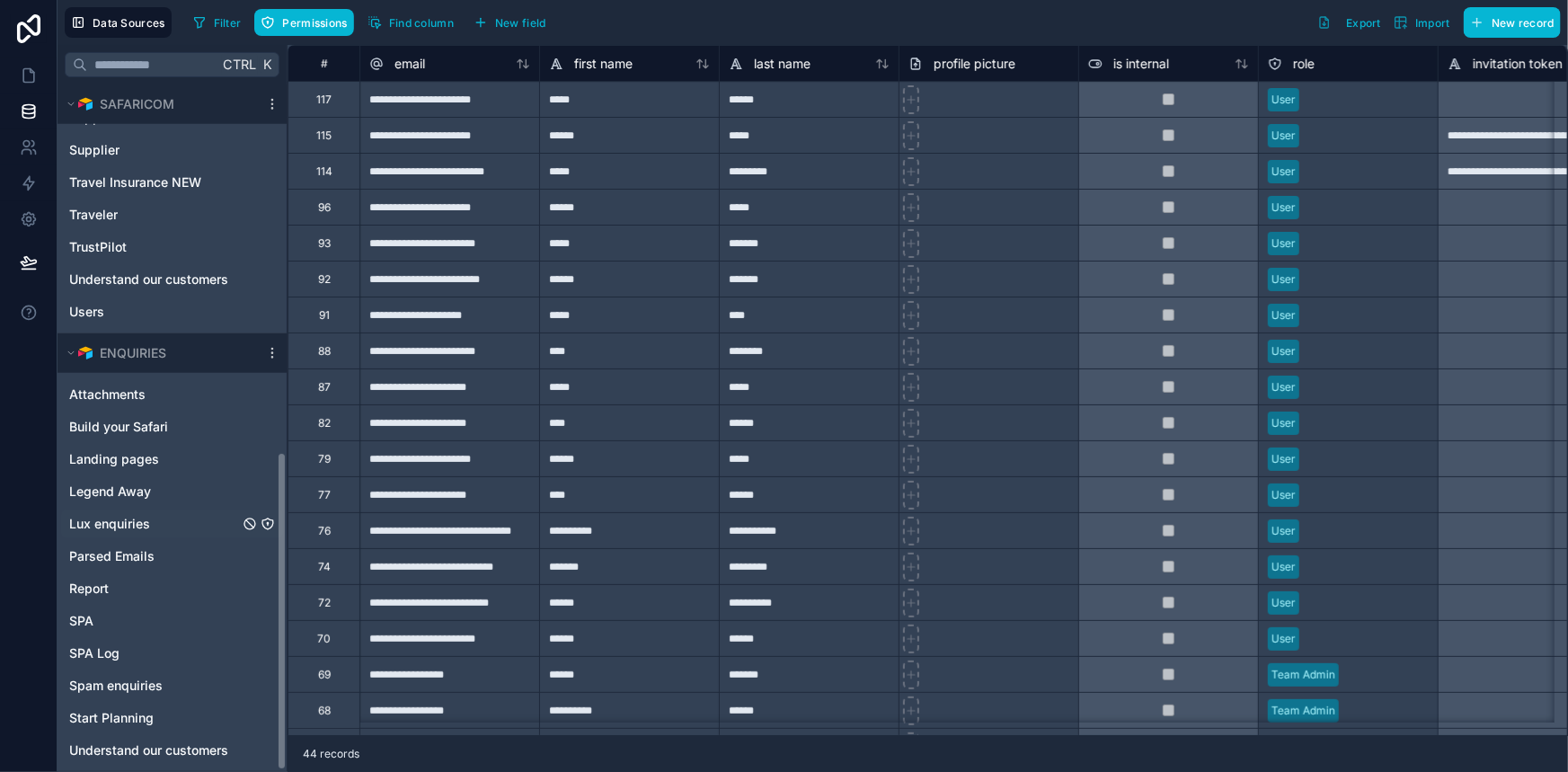
click at [120, 529] on span "Lux enquiries" at bounding box center [110, 523] width 81 height 18
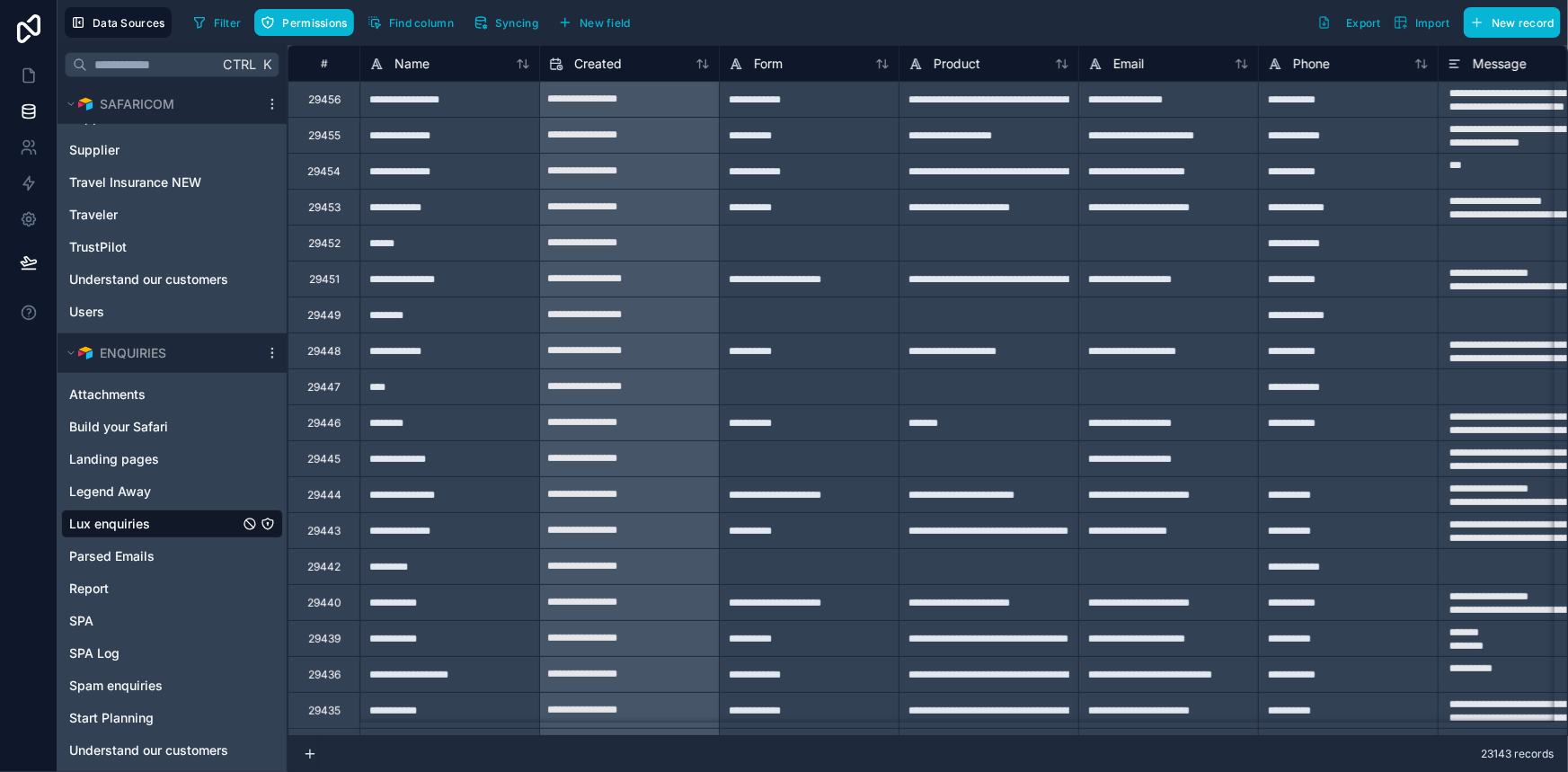
type textarea "**********"
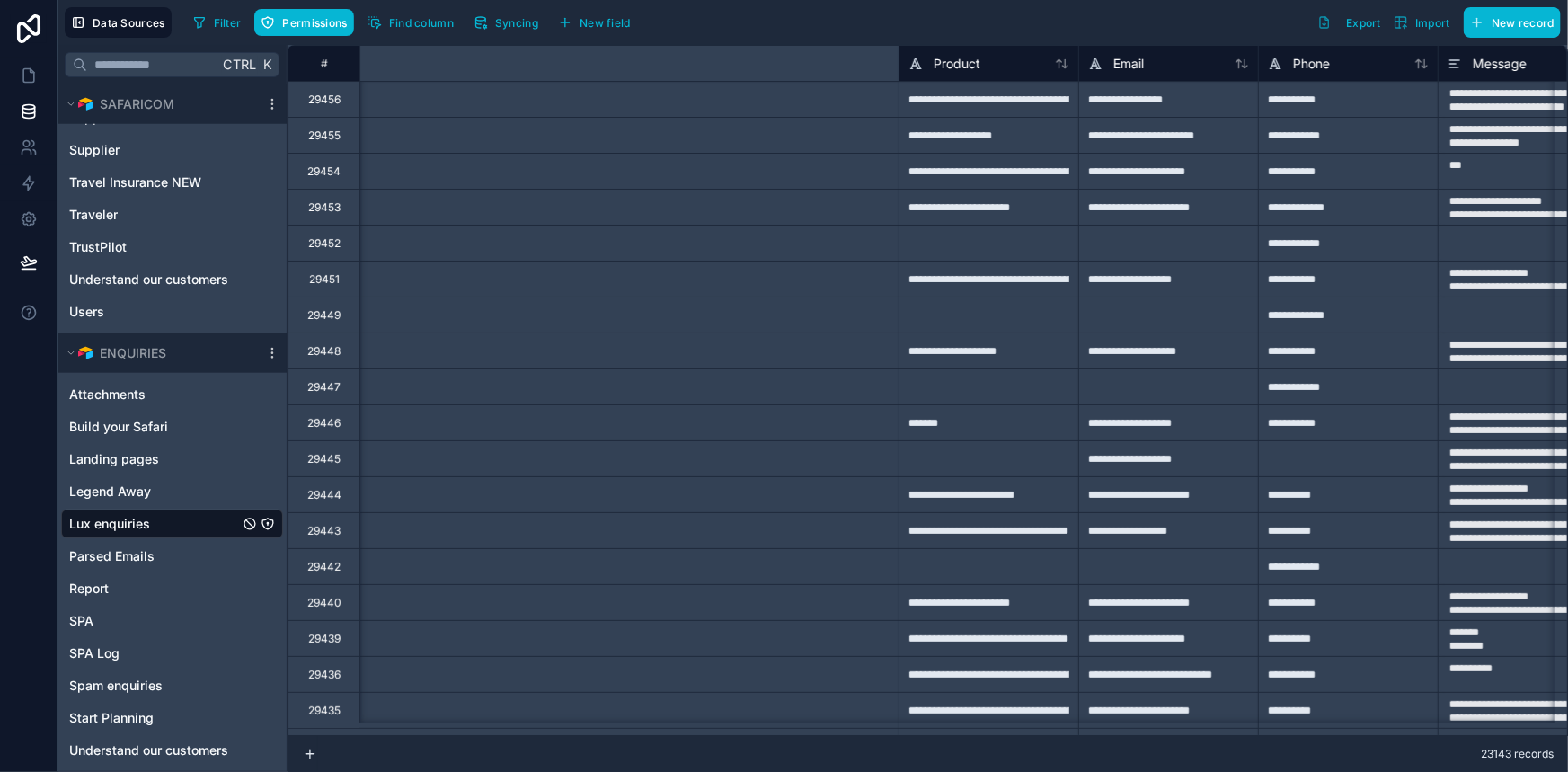
scroll to position [0, 886]
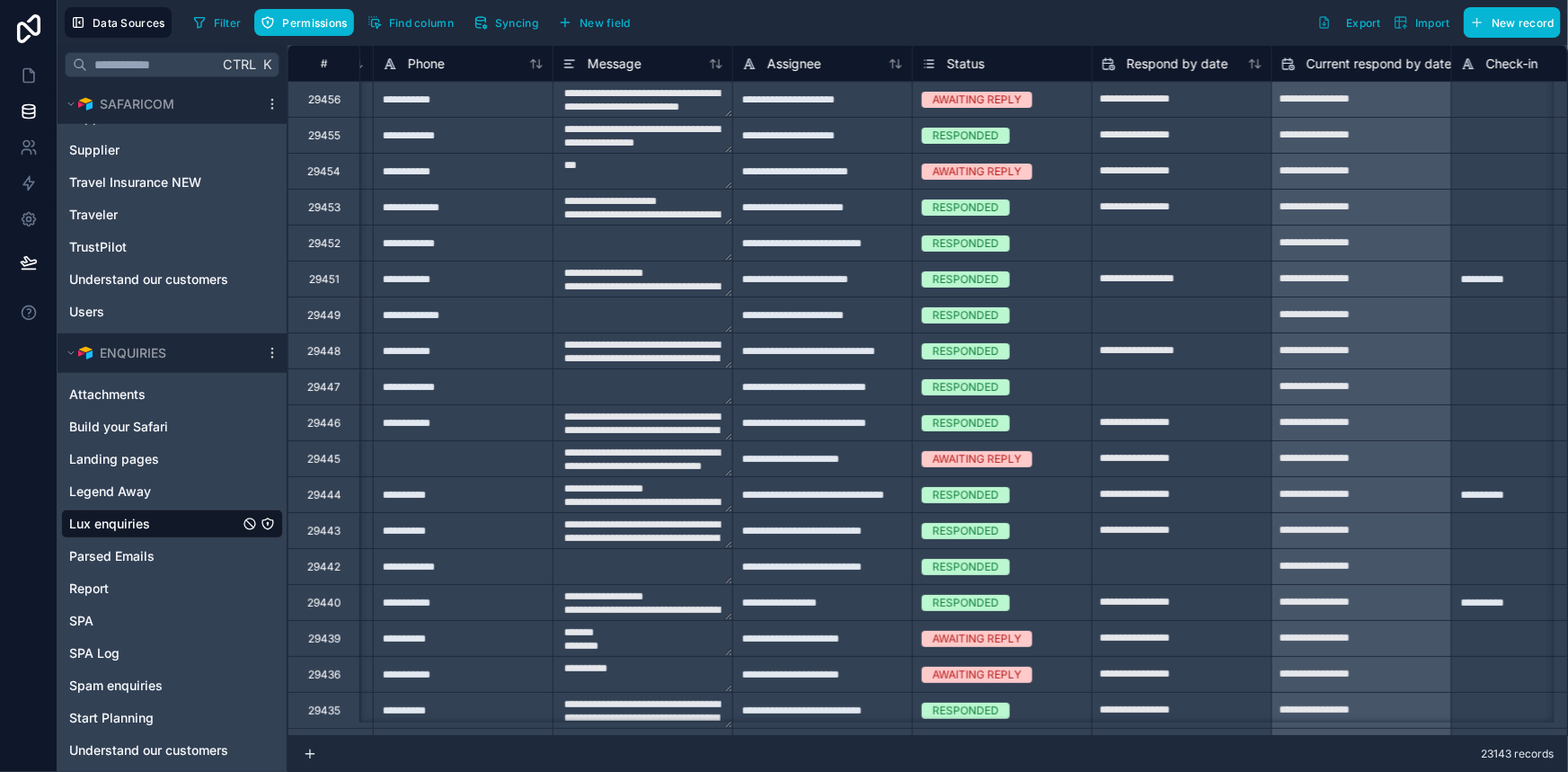
type textarea "**********"
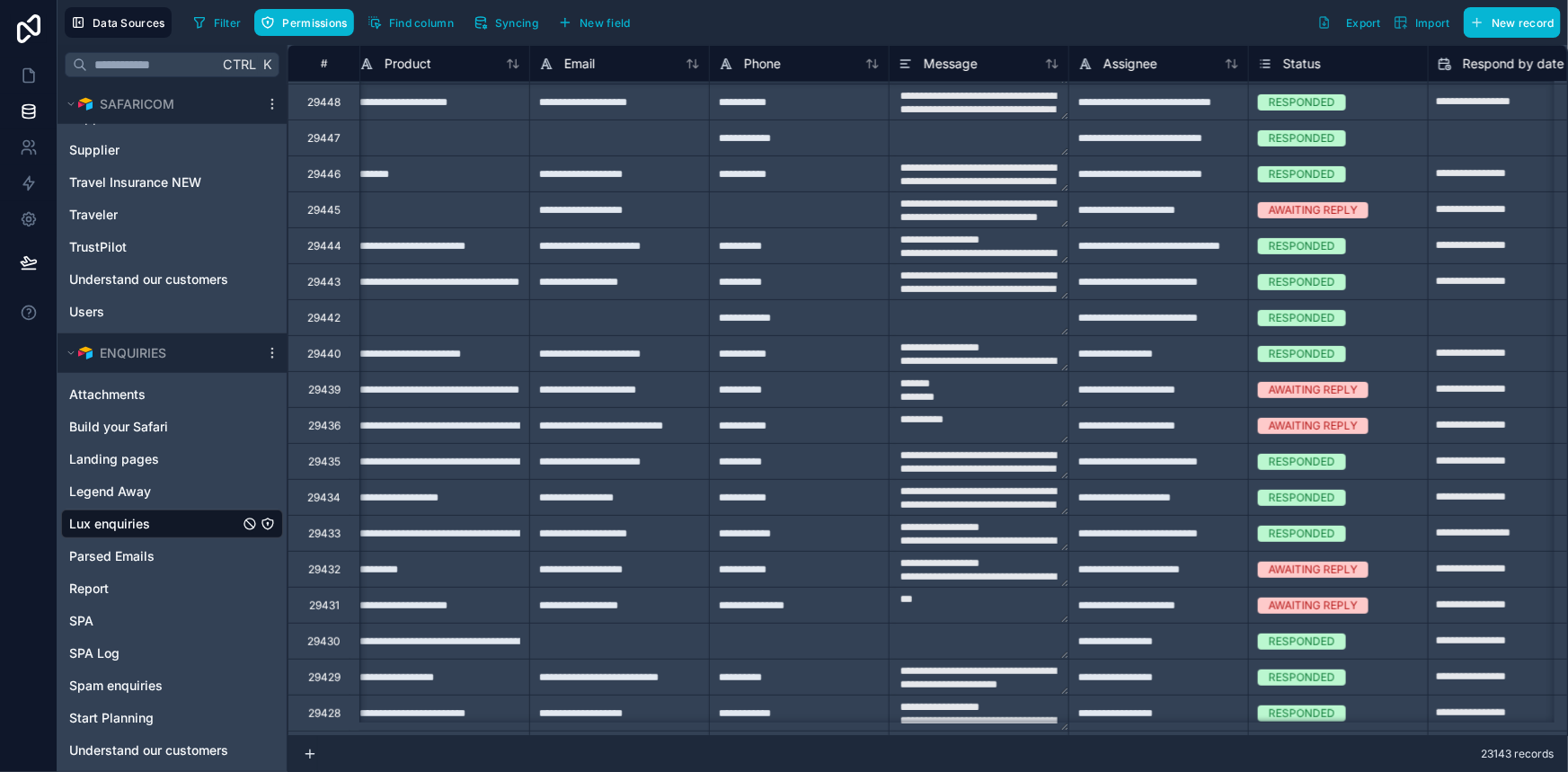
scroll to position [326, 549]
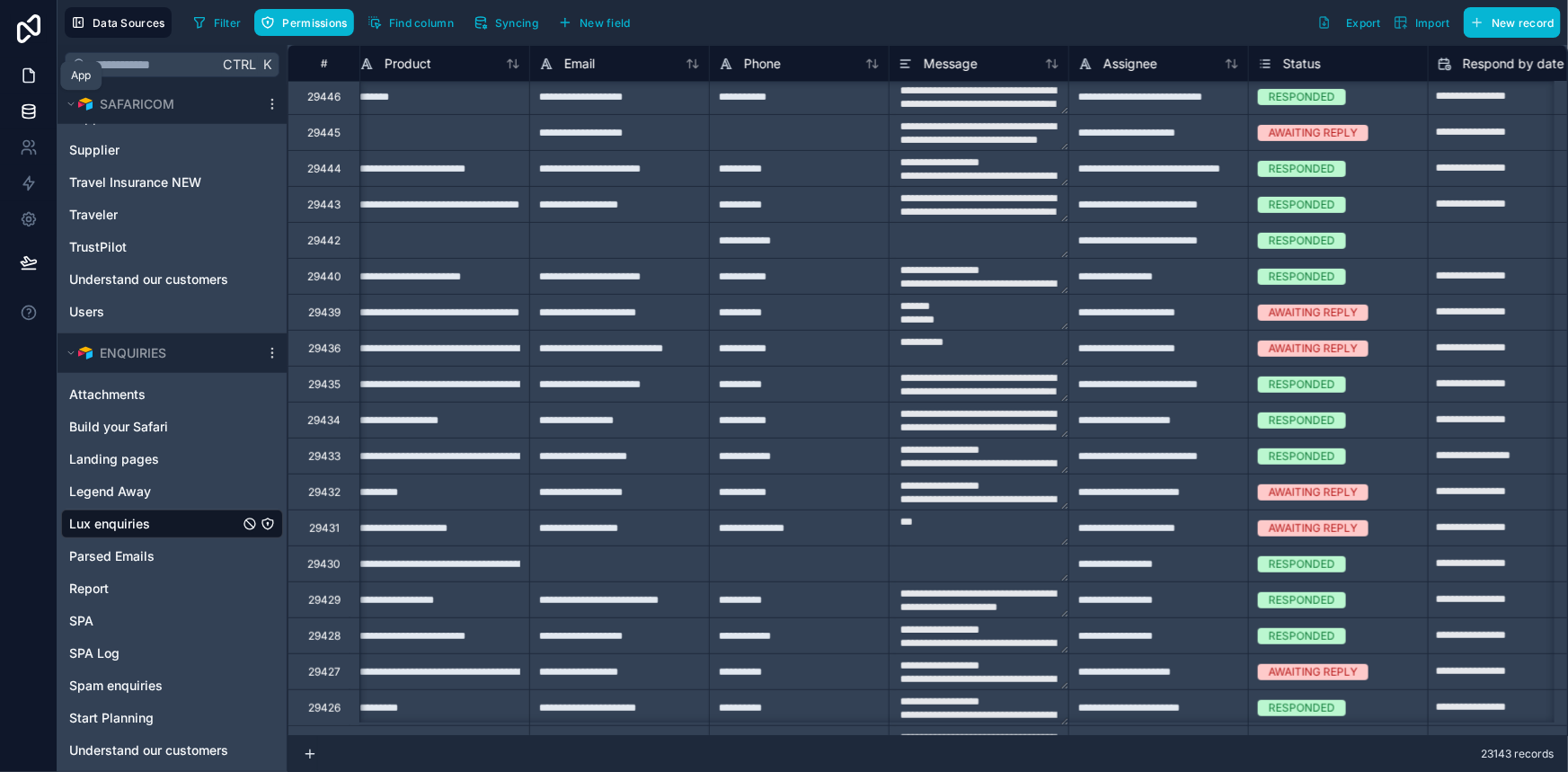
drag, startPoint x: 33, startPoint y: 70, endPoint x: 36, endPoint y: 79, distance: 9.5
click at [33, 70] on icon at bounding box center [29, 75] width 18 height 18
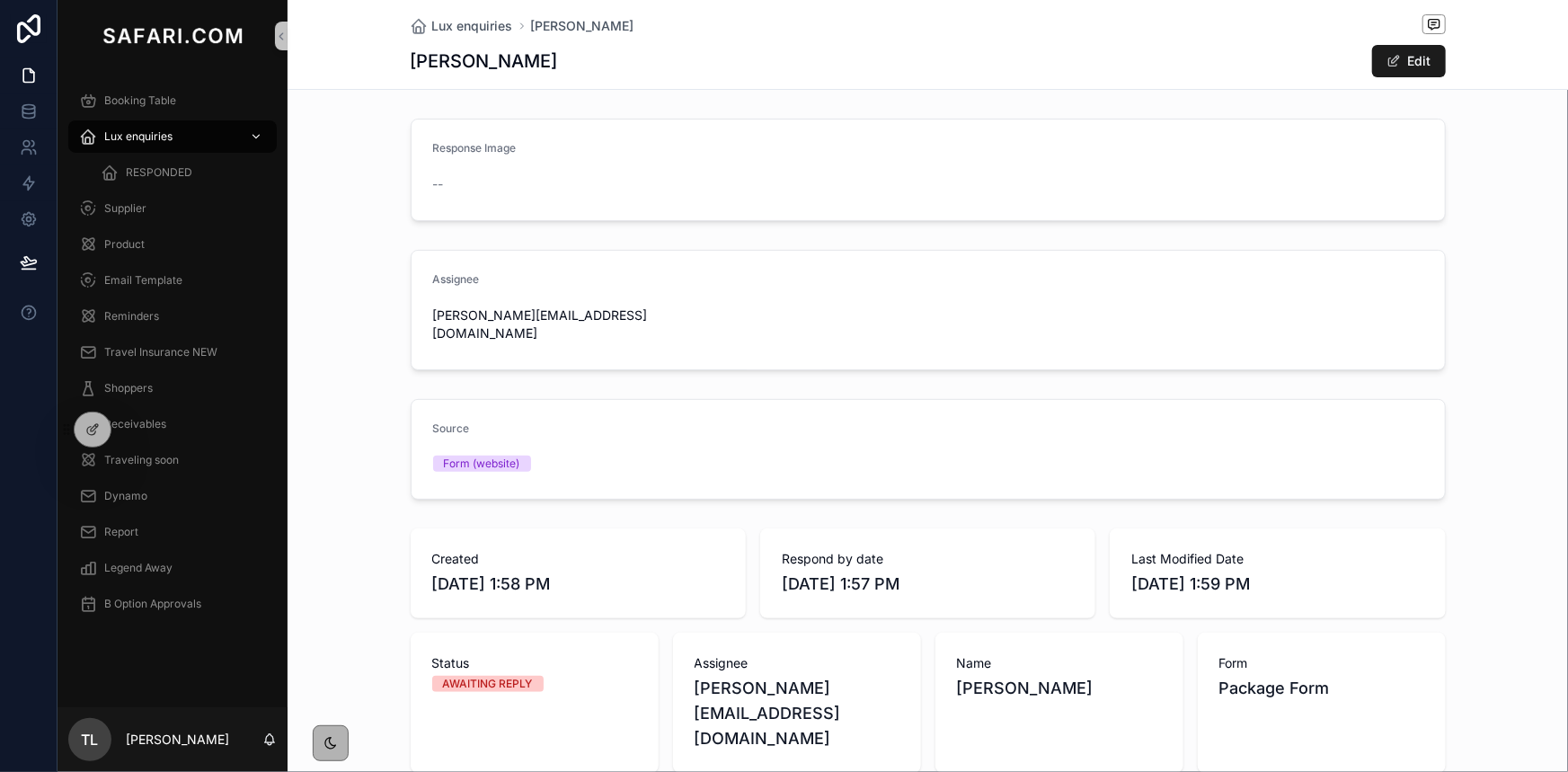
click at [141, 142] on span "Lux enquiries" at bounding box center [138, 136] width 69 height 14
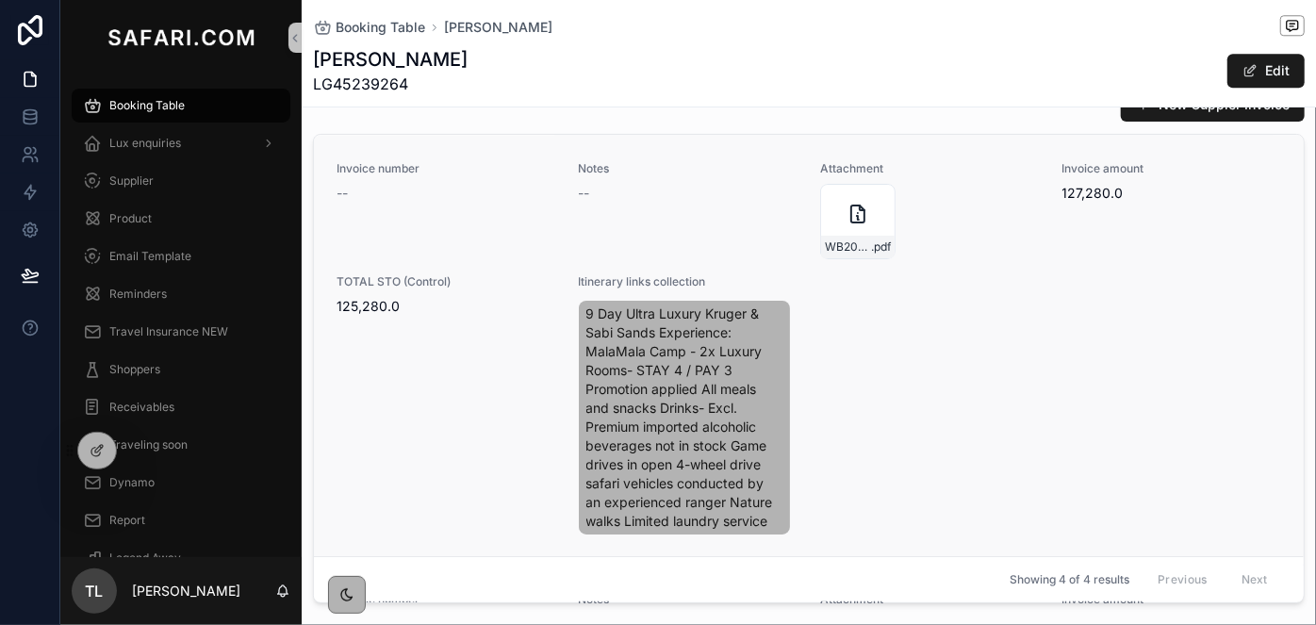
scroll to position [2571, 0]
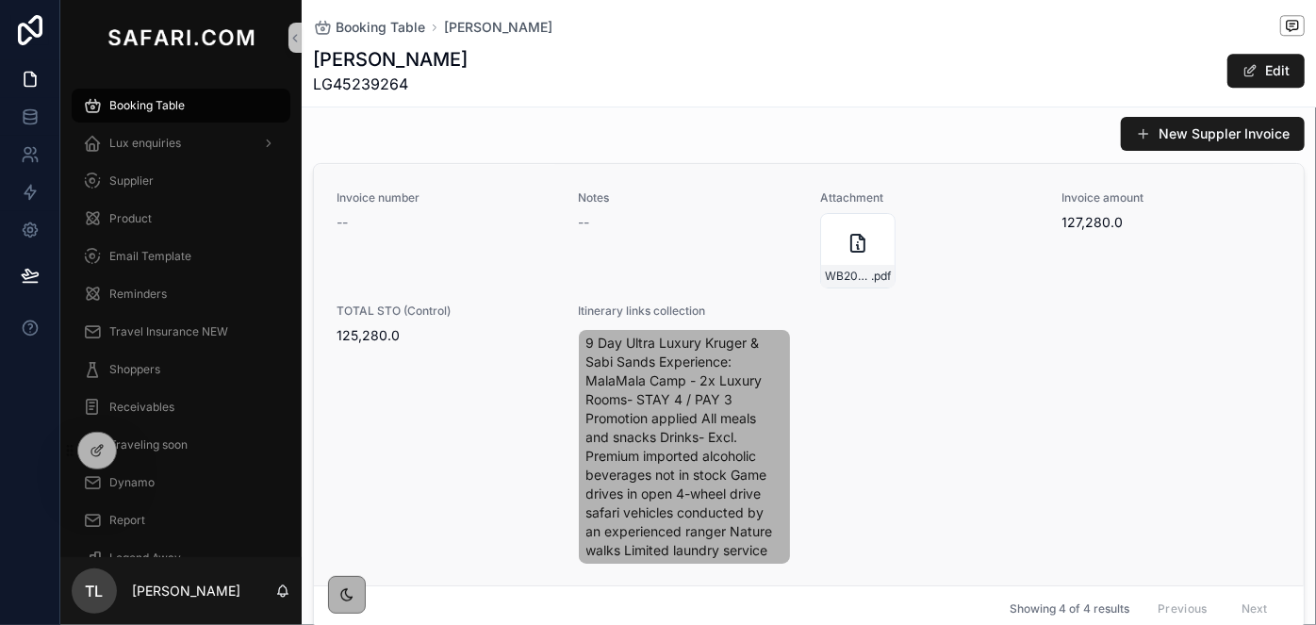
click at [505, 376] on div "TOTAL STO (Control) 125,280.0" at bounding box center [447, 436] width 220 height 264
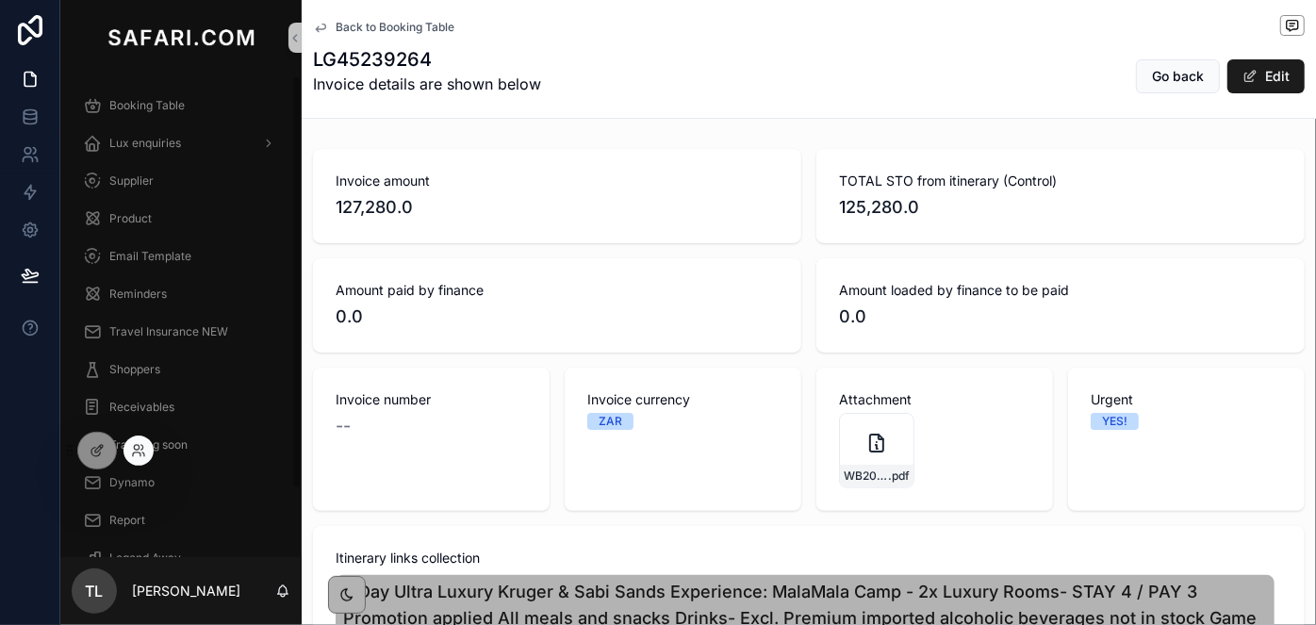
click at [131, 458] on div at bounding box center [139, 451] width 30 height 30
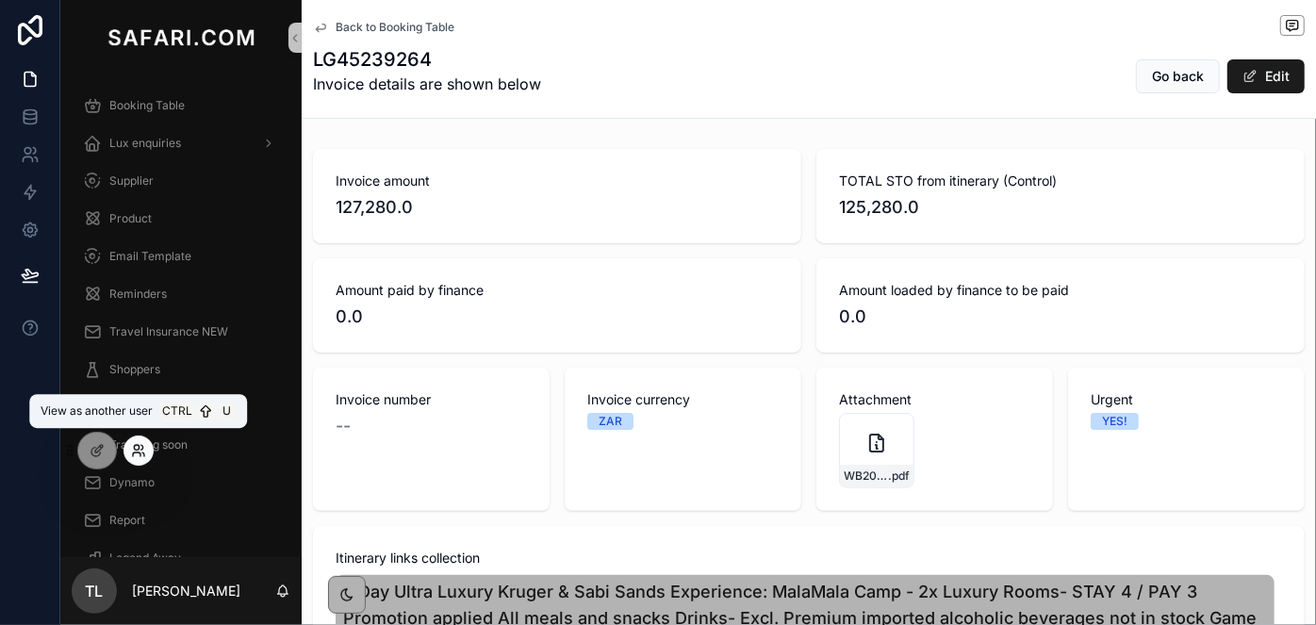
click at [133, 455] on icon at bounding box center [138, 450] width 15 height 15
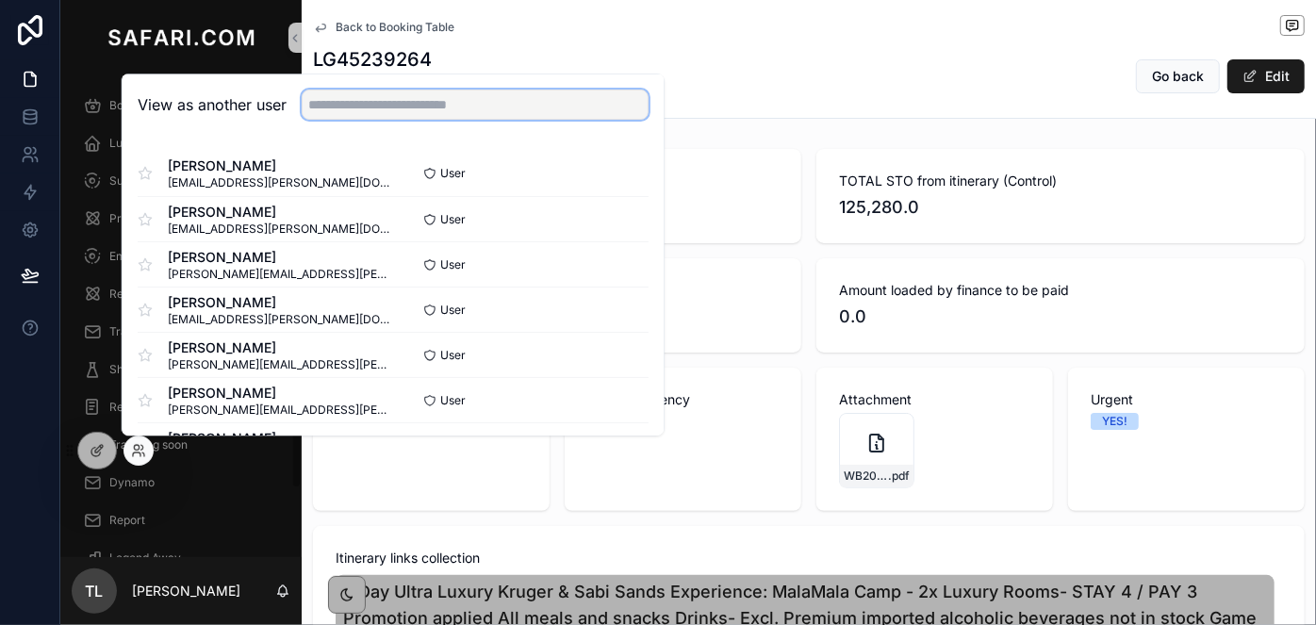
click at [560, 104] on input "text" at bounding box center [475, 105] width 347 height 30
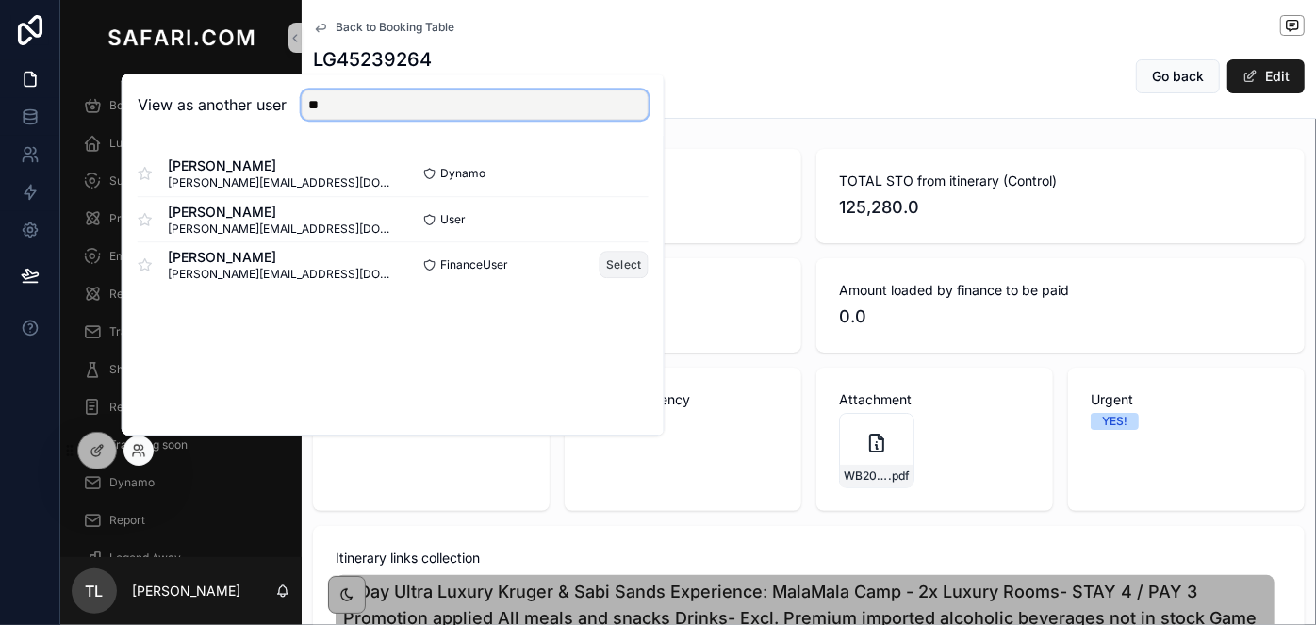
type input "**"
click at [618, 268] on button "Select" at bounding box center [624, 264] width 49 height 27
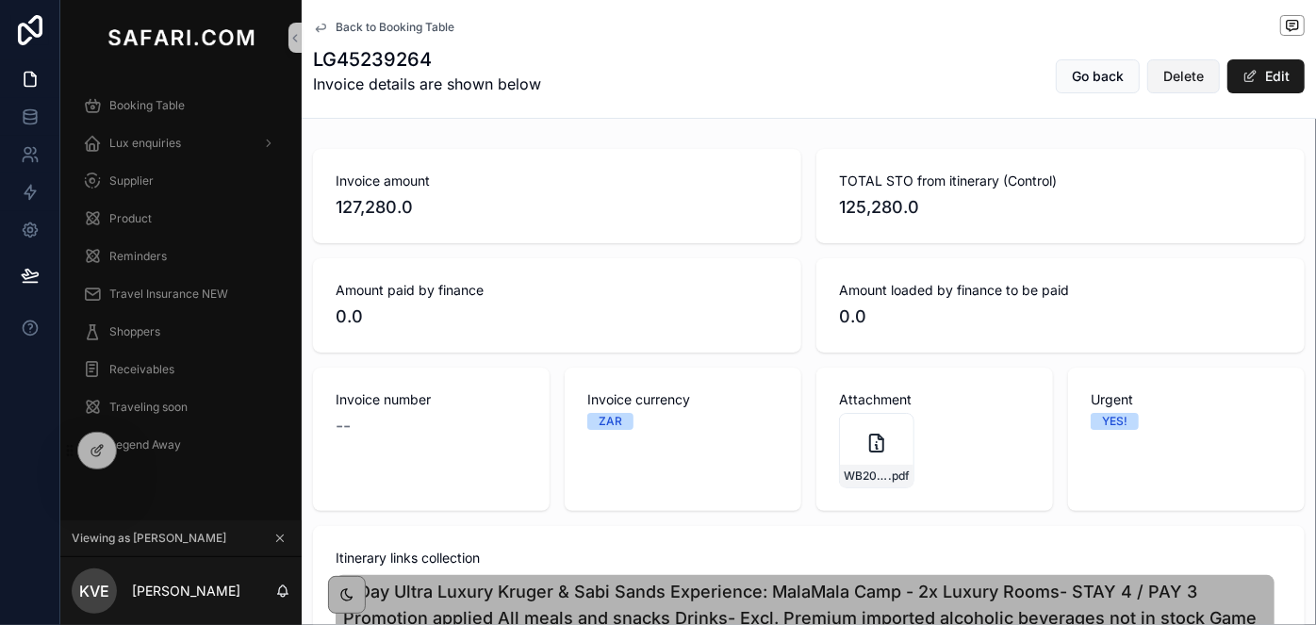
click at [1174, 79] on span "Delete" at bounding box center [1183, 76] width 41 height 19
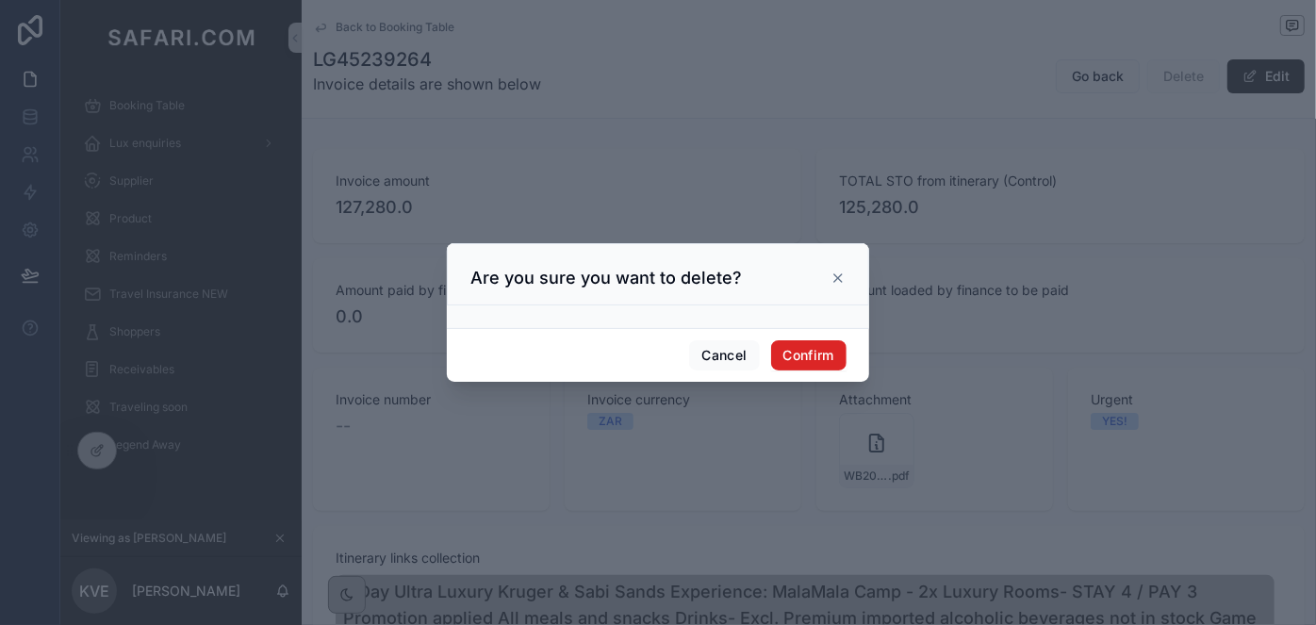
click at [805, 353] on button "Confirm" at bounding box center [808, 355] width 75 height 30
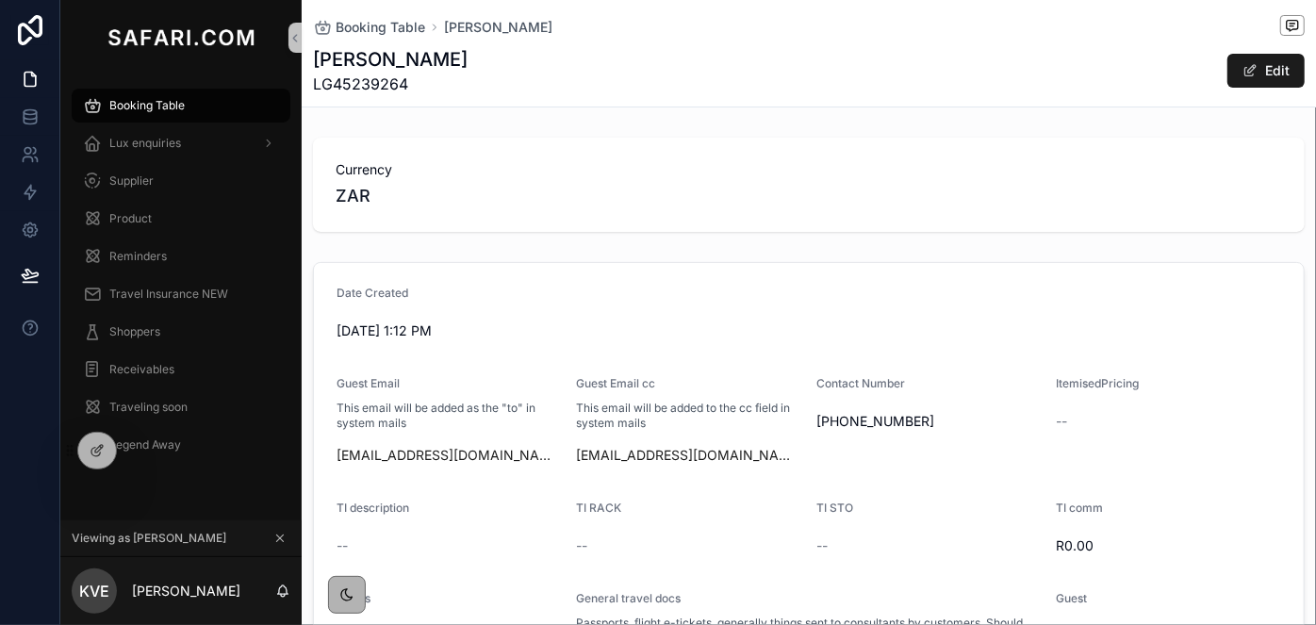
click at [280, 542] on icon at bounding box center [279, 538] width 13 height 13
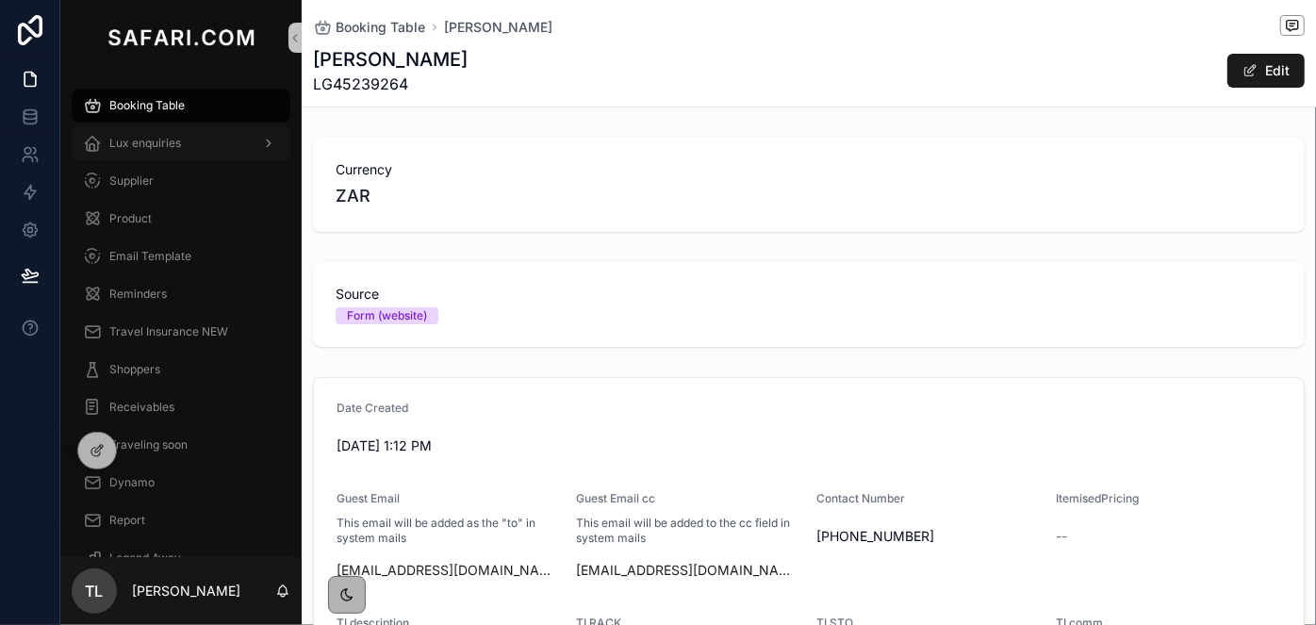
click at [173, 143] on span "Lux enquiries" at bounding box center [145, 143] width 72 height 15
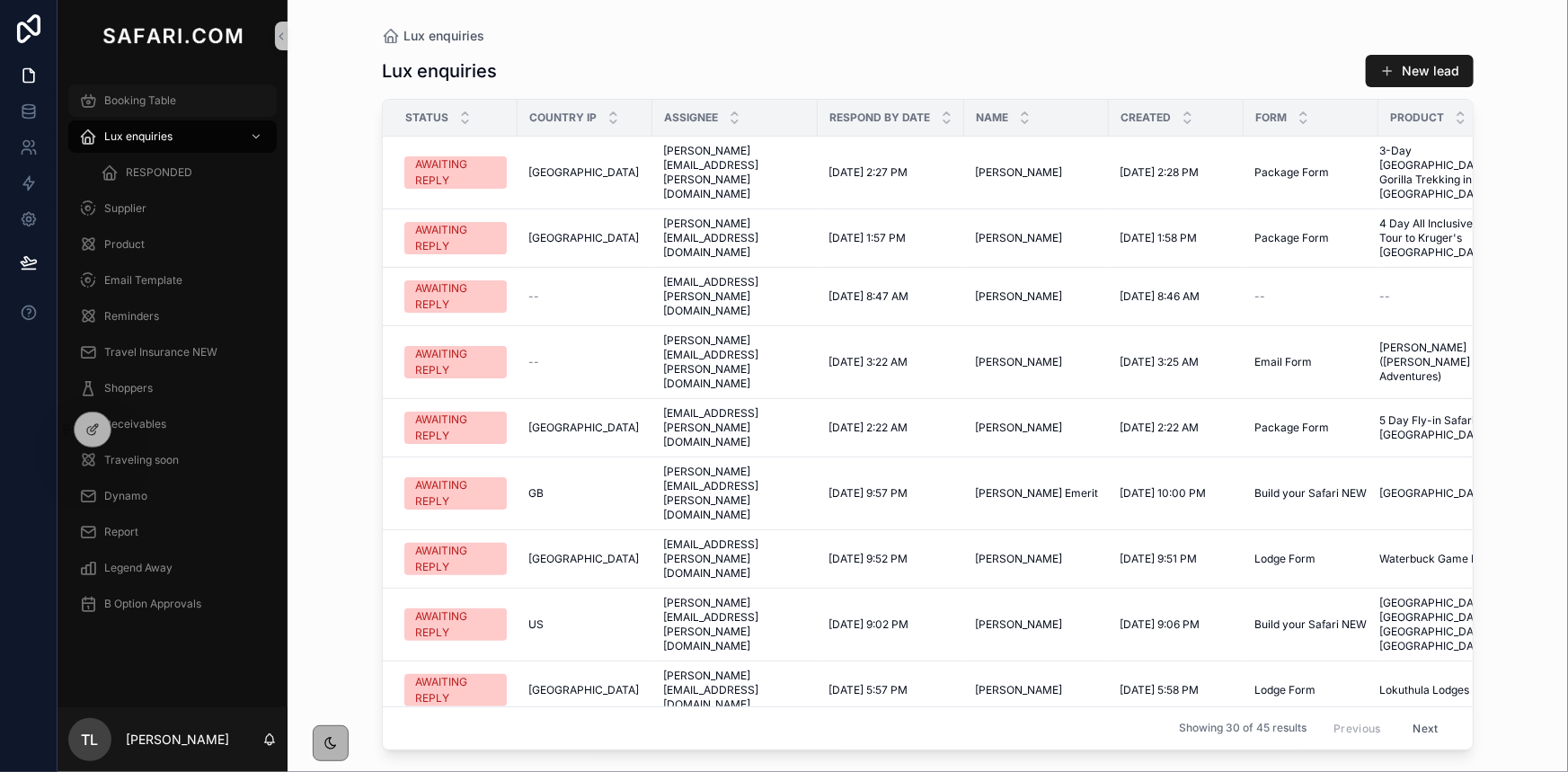
click at [173, 97] on span "Booking Table" at bounding box center [139, 100] width 71 height 14
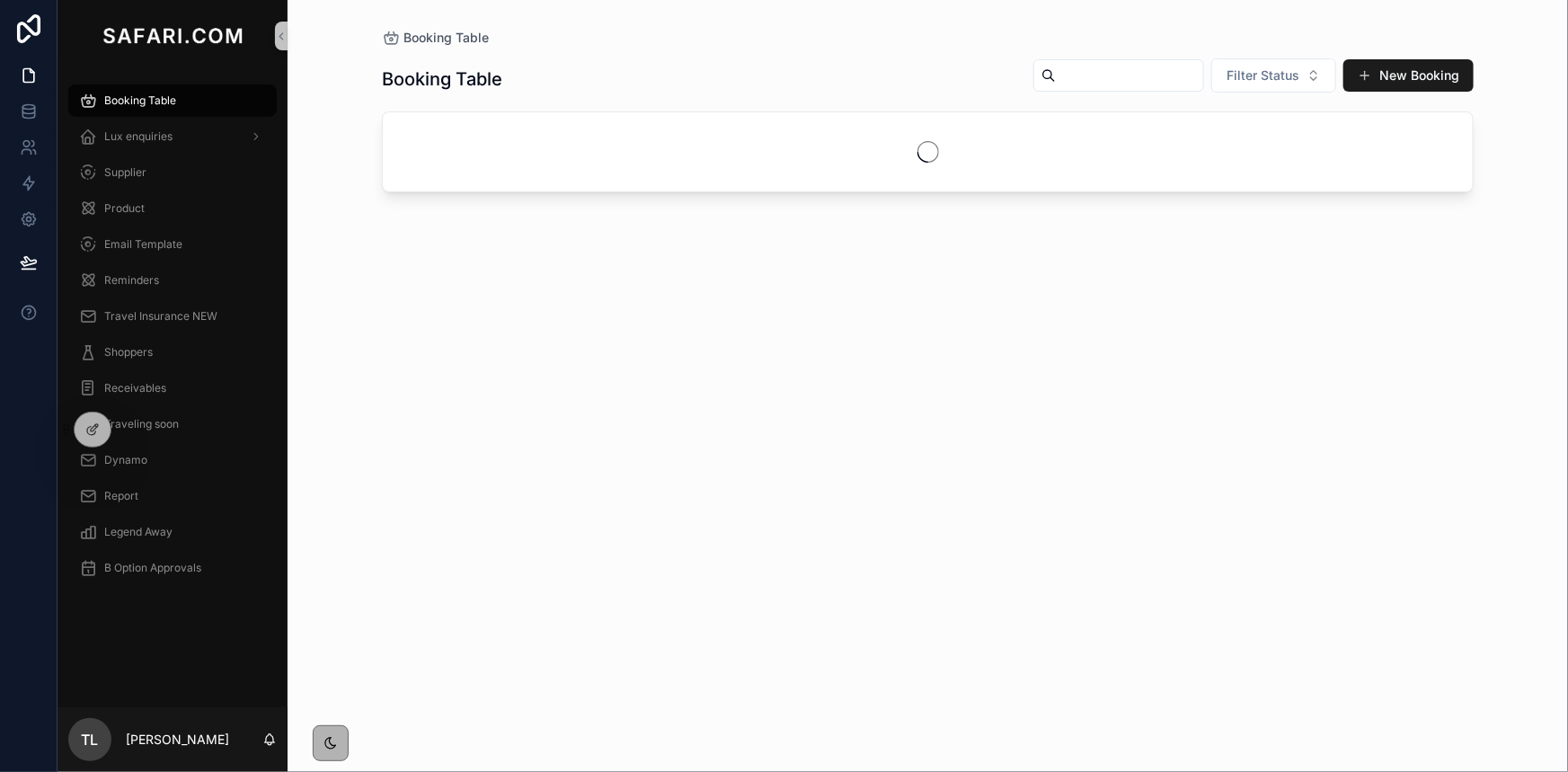
click at [1056, 78] on input "text" at bounding box center [1130, 75] width 148 height 25
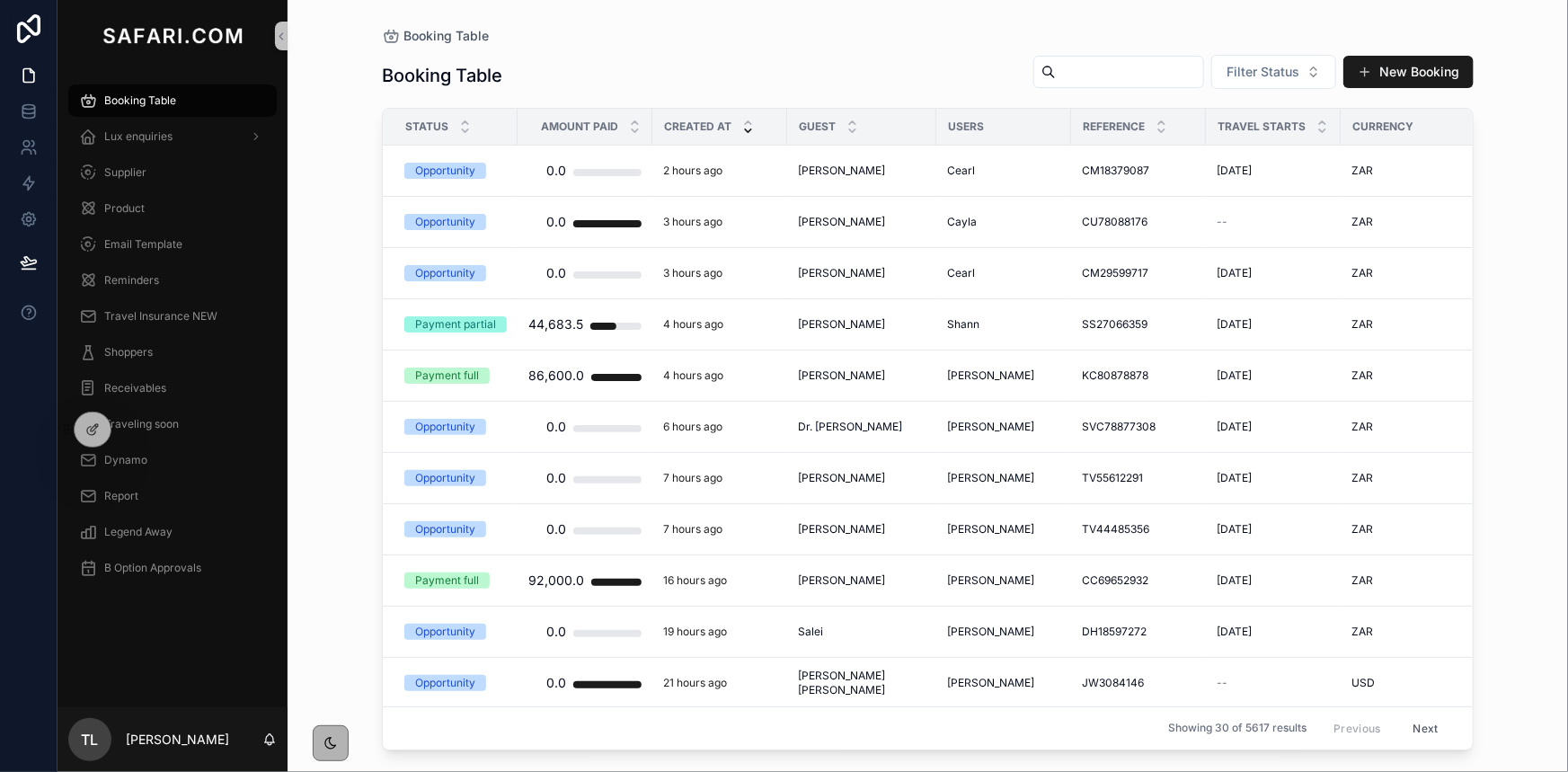
click at [1056, 78] on input "text" at bounding box center [1130, 71] width 148 height 25
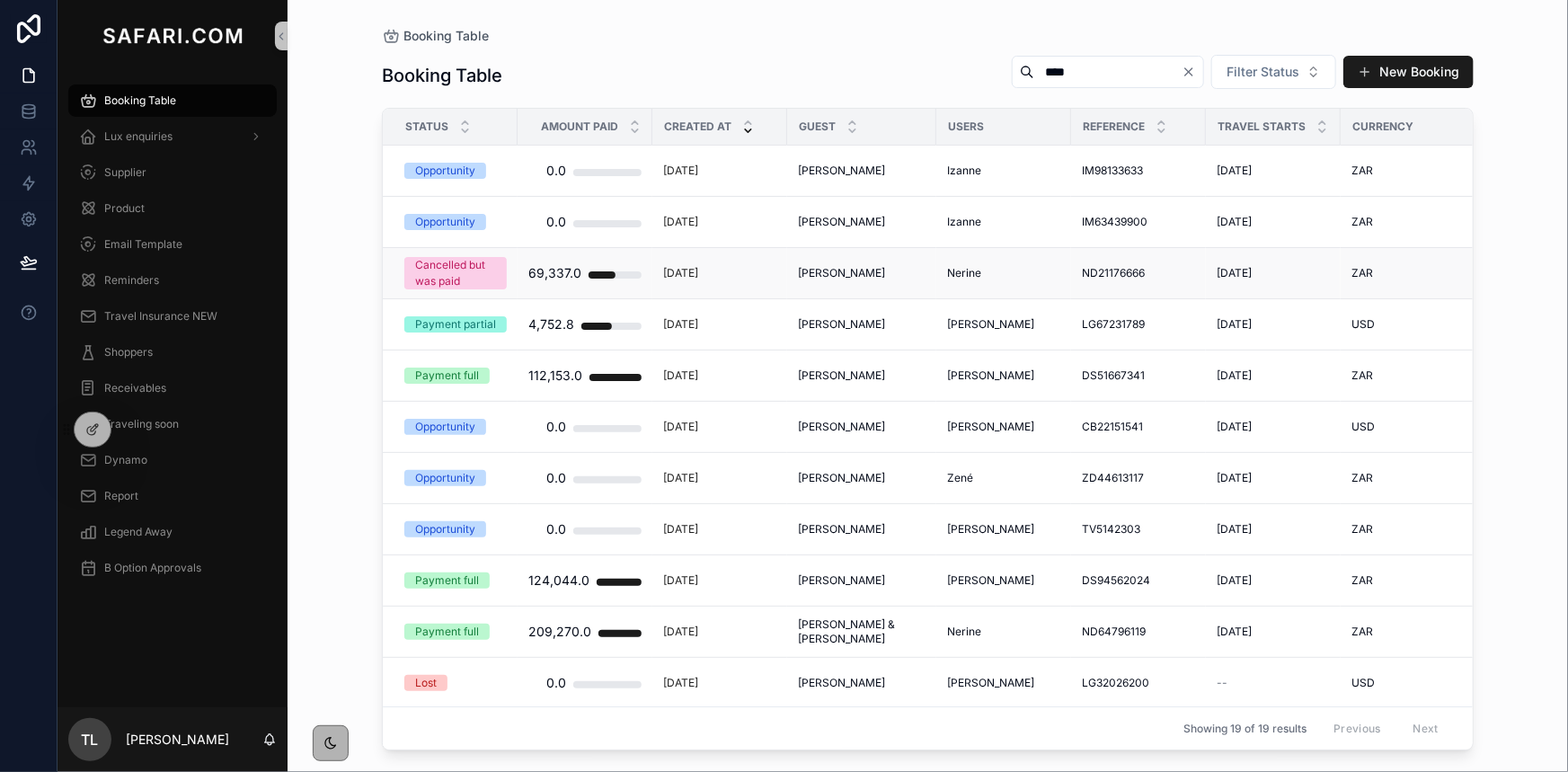
type input "****"
click at [851, 272] on span "Harris Schwartz" at bounding box center [841, 273] width 87 height 14
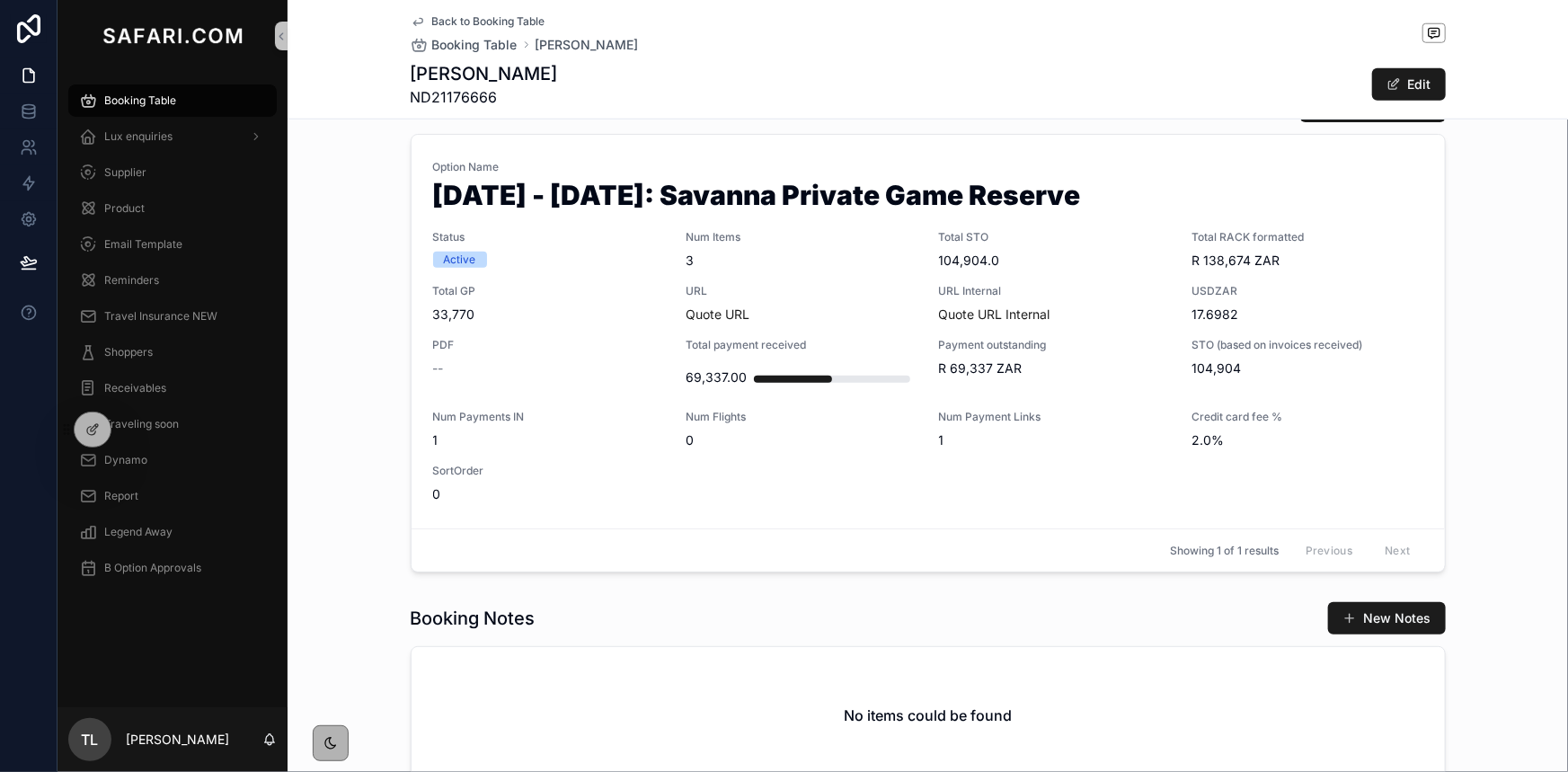
scroll to position [899, 0]
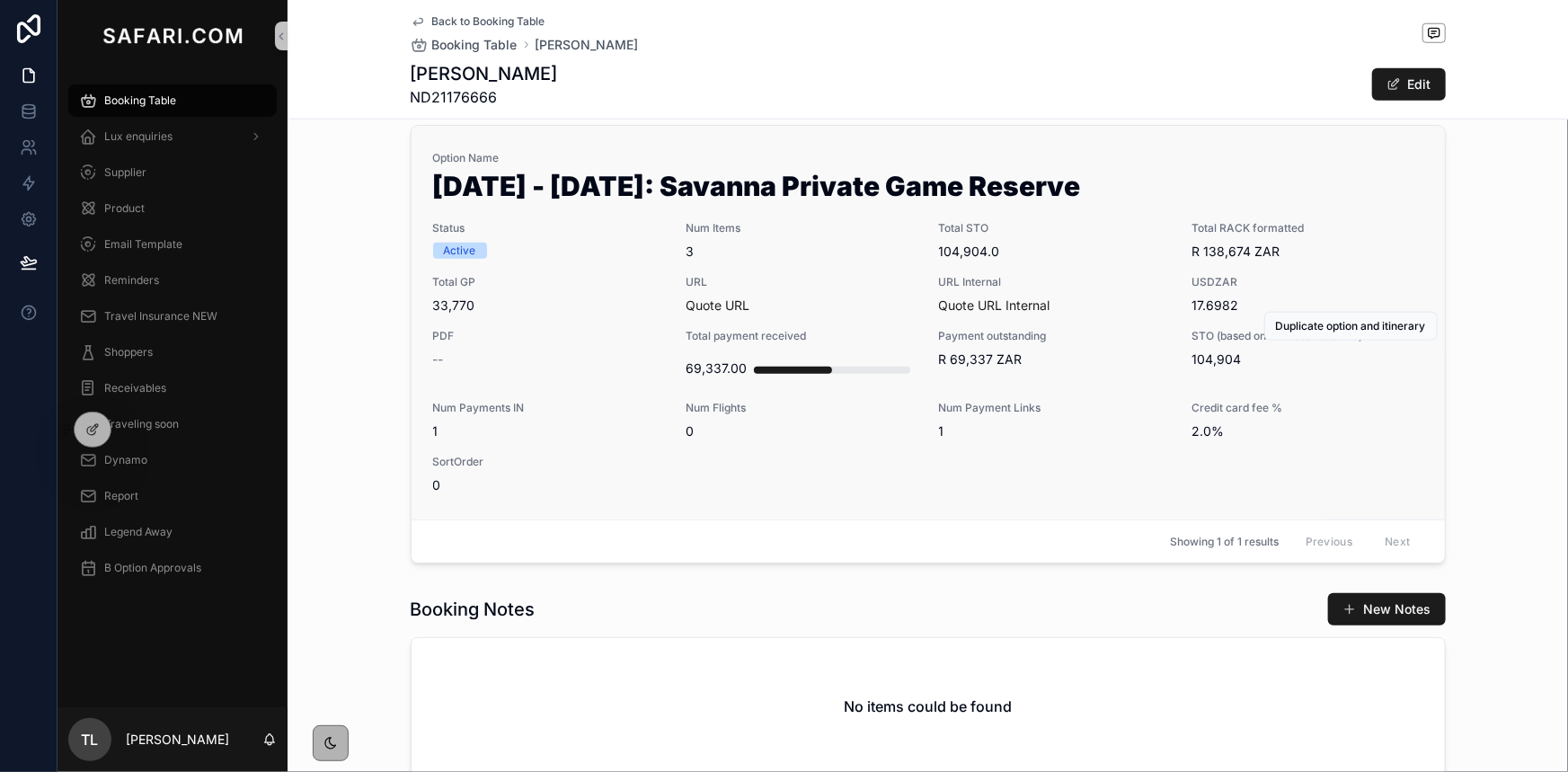
click at [874, 282] on span "URL" at bounding box center [801, 281] width 232 height 14
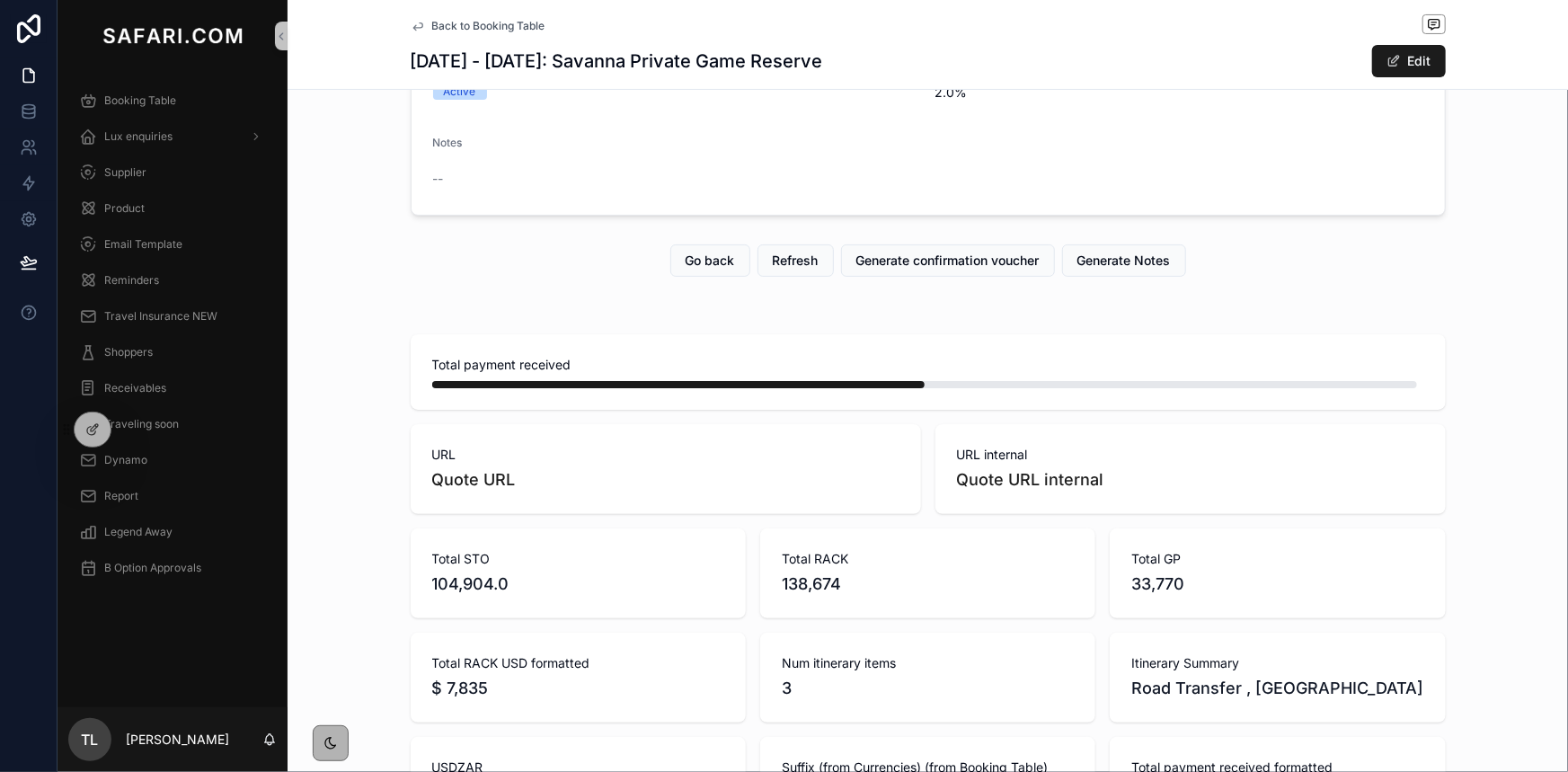
scroll to position [163, 0]
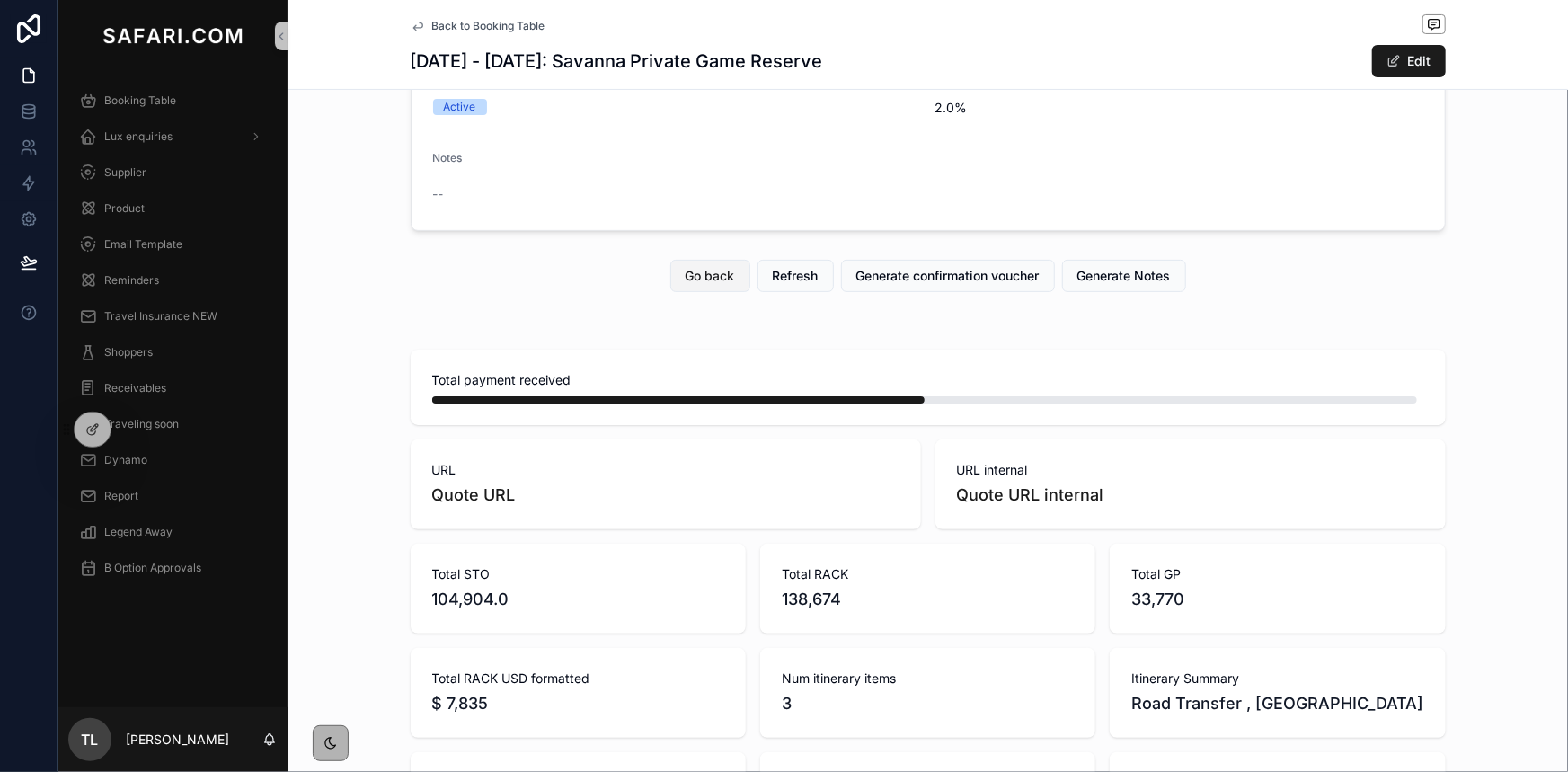
click at [718, 278] on span "Go back" at bounding box center [710, 275] width 50 height 18
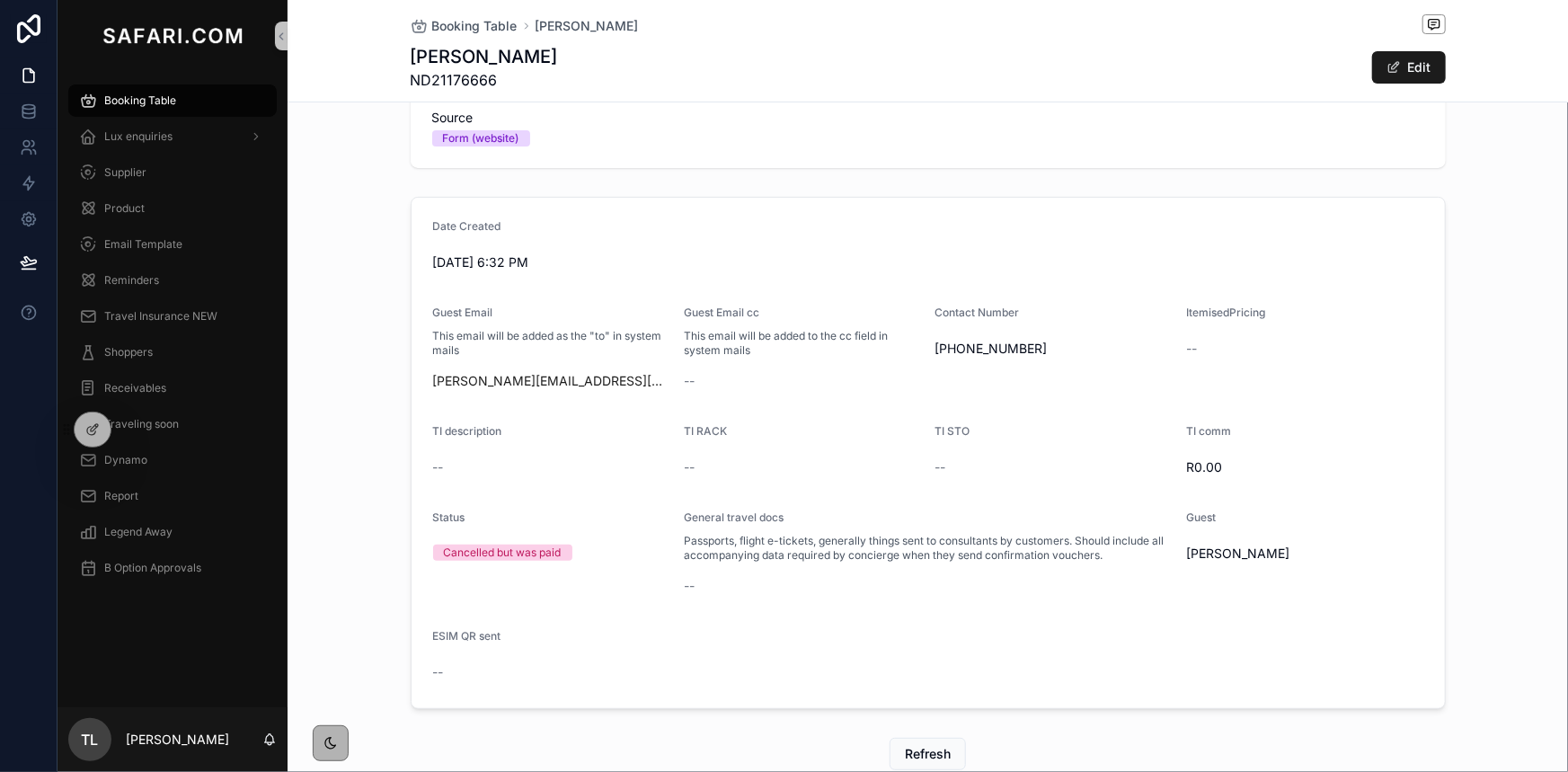
click at [447, 87] on span "ND21176666" at bounding box center [484, 80] width 148 height 22
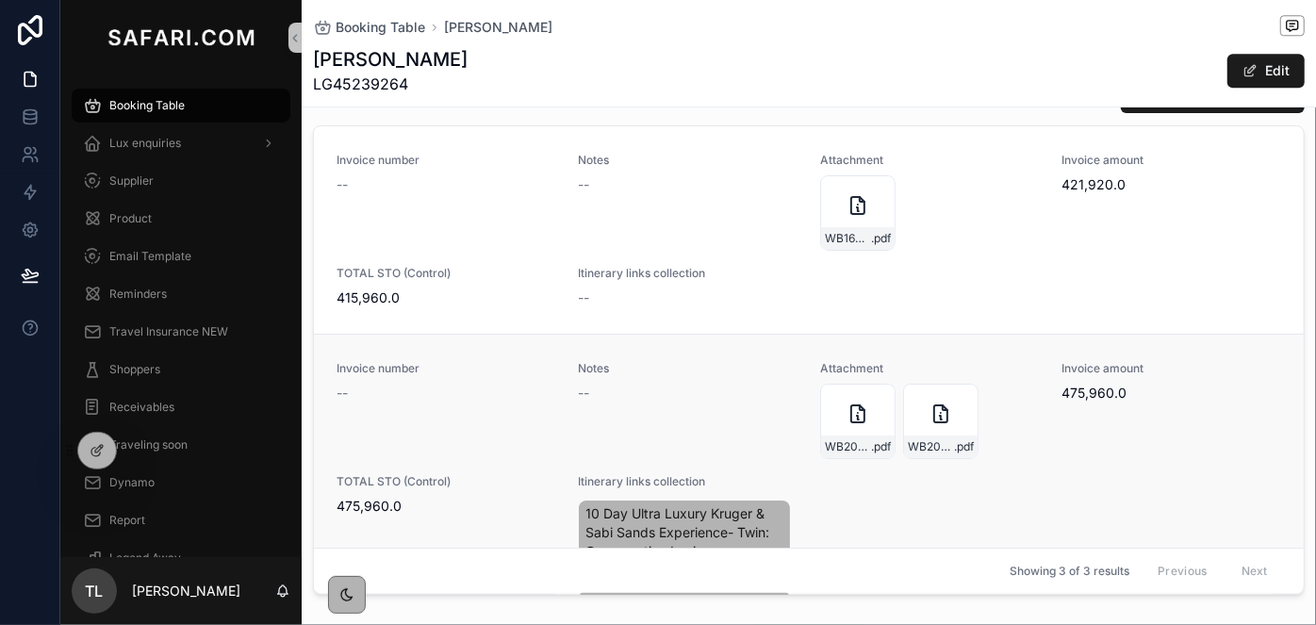
scroll to position [2571, 0]
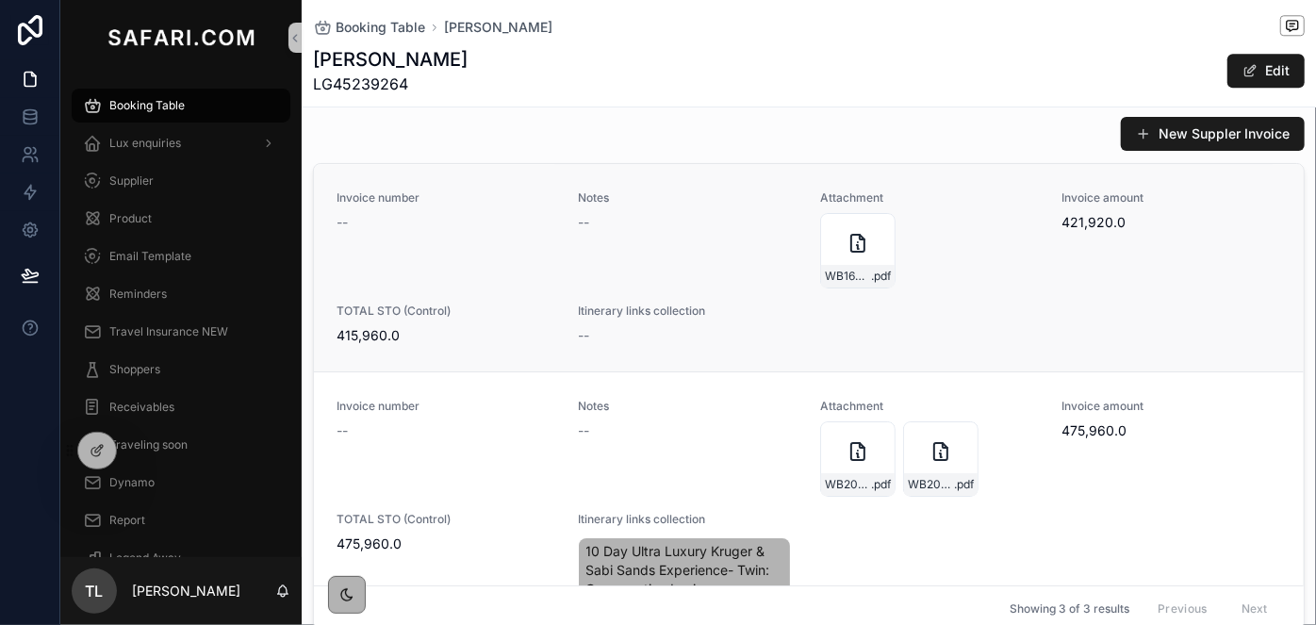
click at [982, 279] on div "WB16037---Tinga-lodge---[PERSON_NAME]-x6---March-2026---updated-invoice .pdf" at bounding box center [930, 250] width 220 height 75
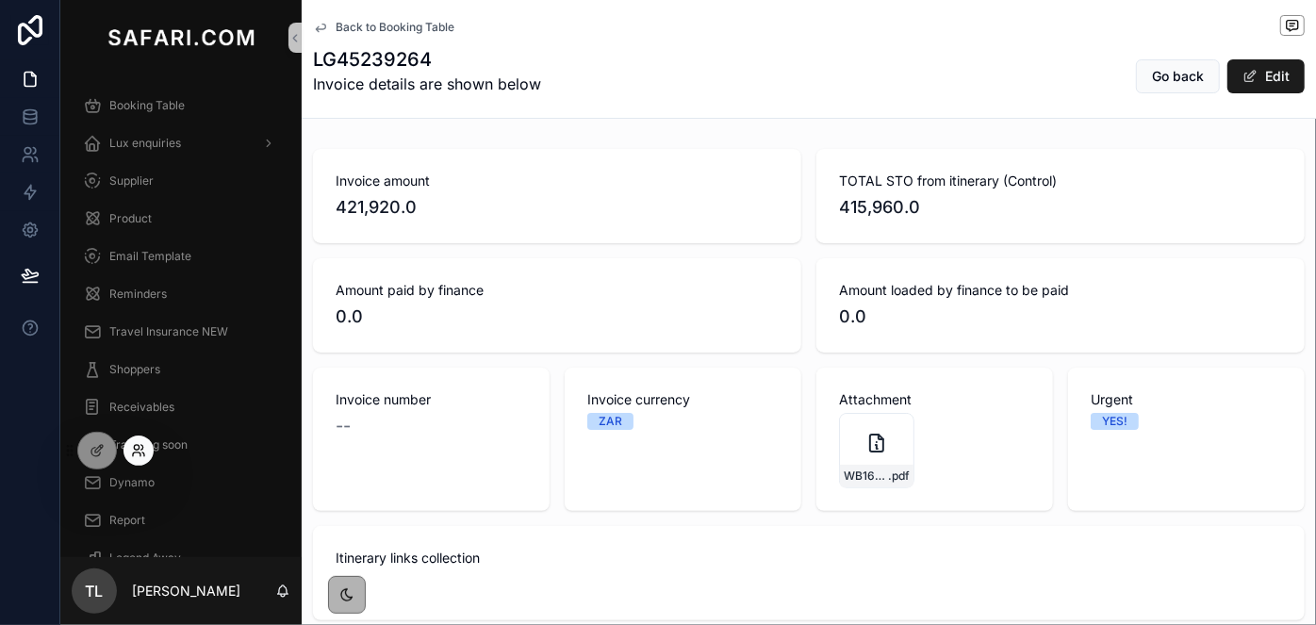
click at [138, 453] on icon at bounding box center [137, 455] width 8 height 4
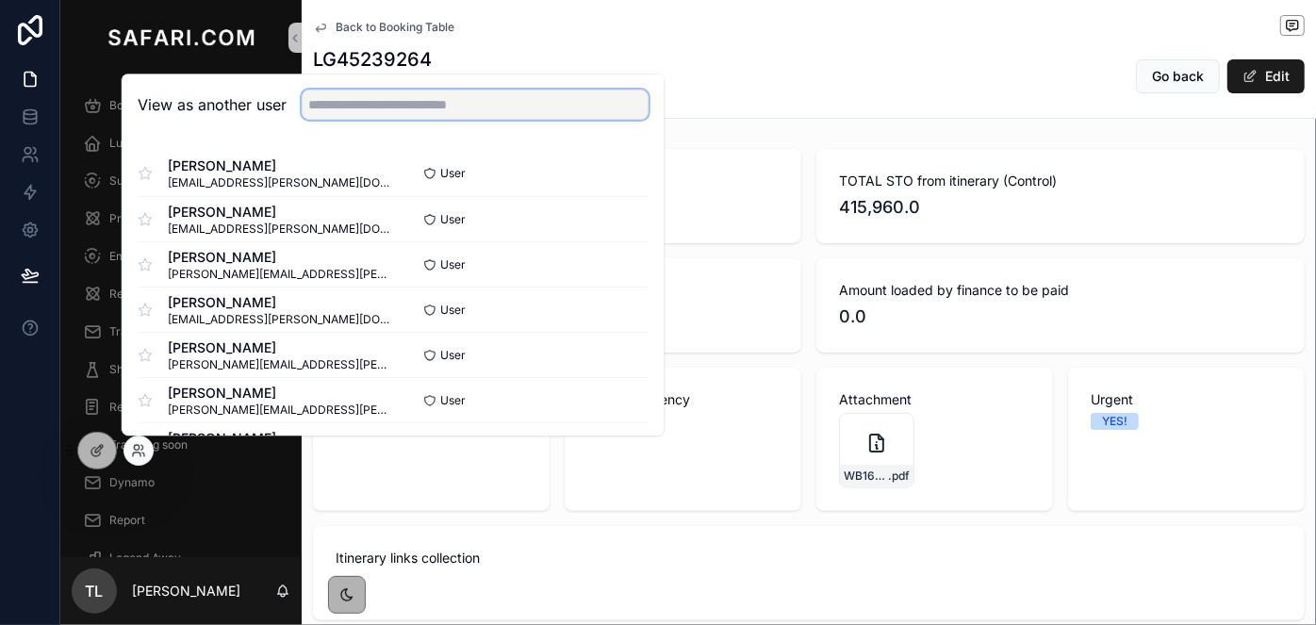
click at [347, 106] on input "text" at bounding box center [475, 105] width 347 height 30
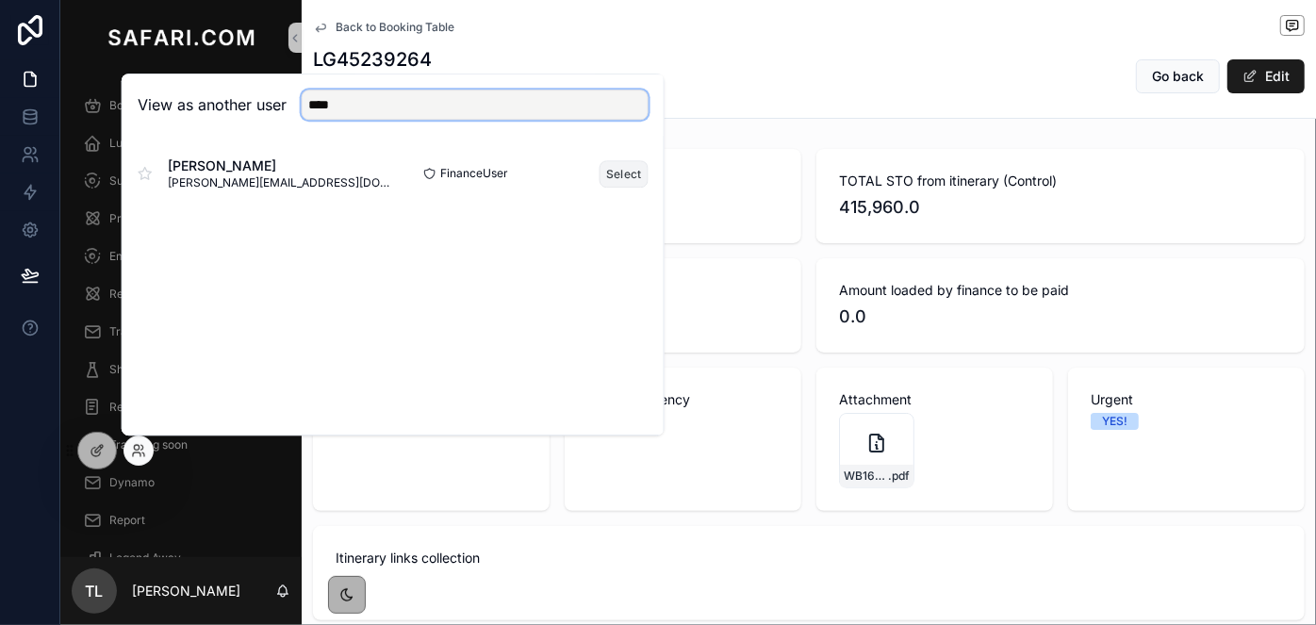
type input "****"
click at [628, 173] on button "Select" at bounding box center [624, 173] width 49 height 27
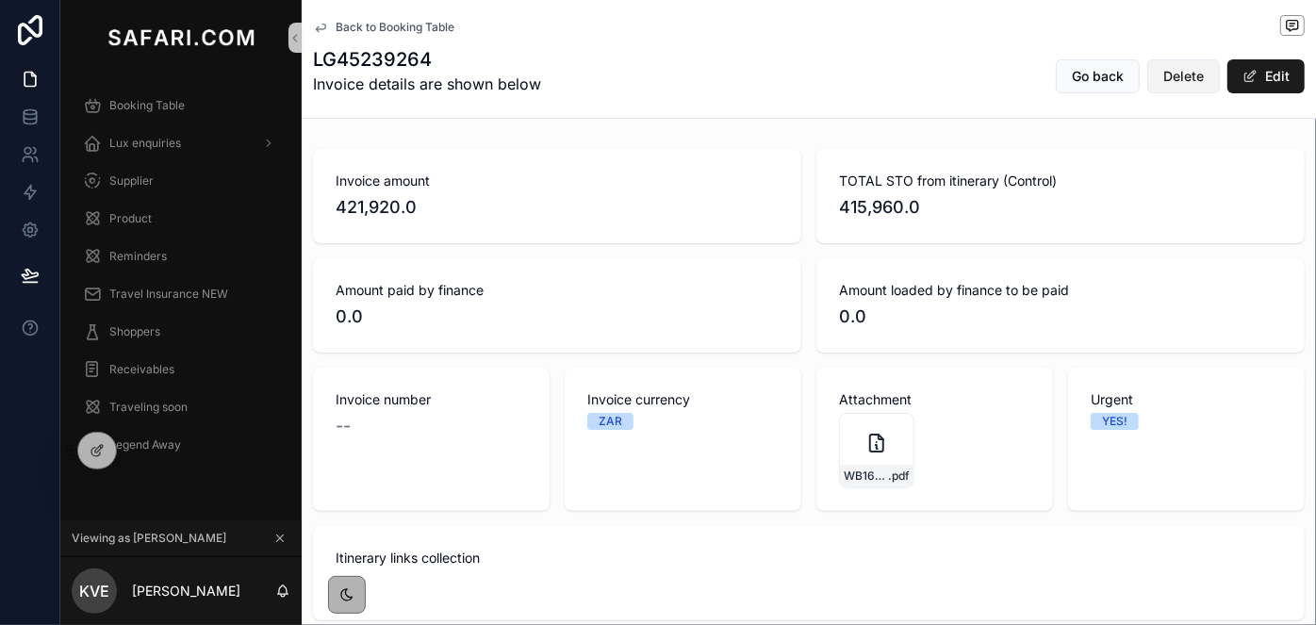
click at [1163, 78] on span "Delete" at bounding box center [1183, 76] width 41 height 19
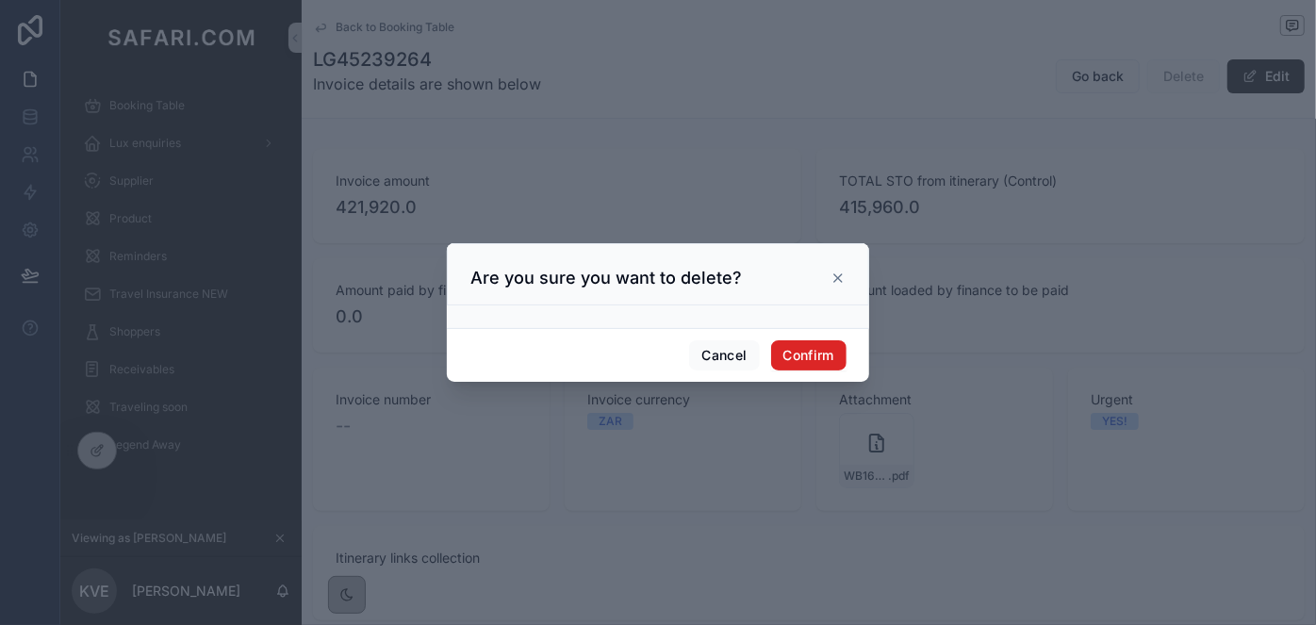
click at [815, 360] on button "Confirm" at bounding box center [808, 355] width 75 height 30
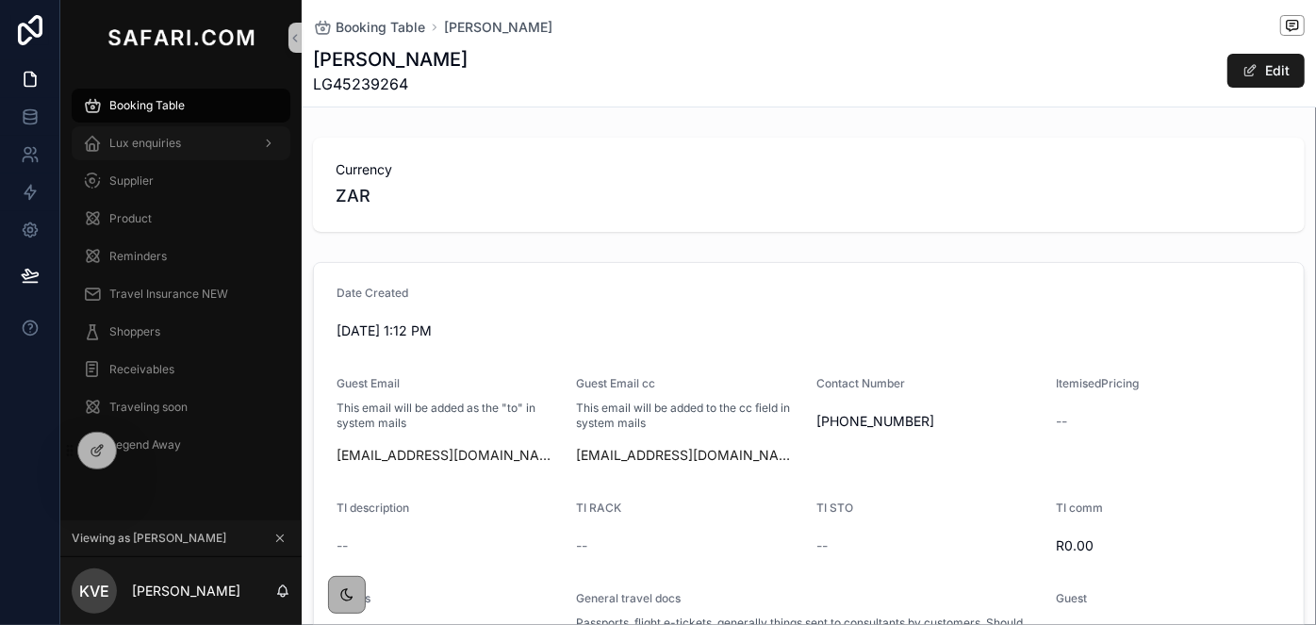
click at [124, 149] on span "Lux enquiries" at bounding box center [145, 143] width 72 height 15
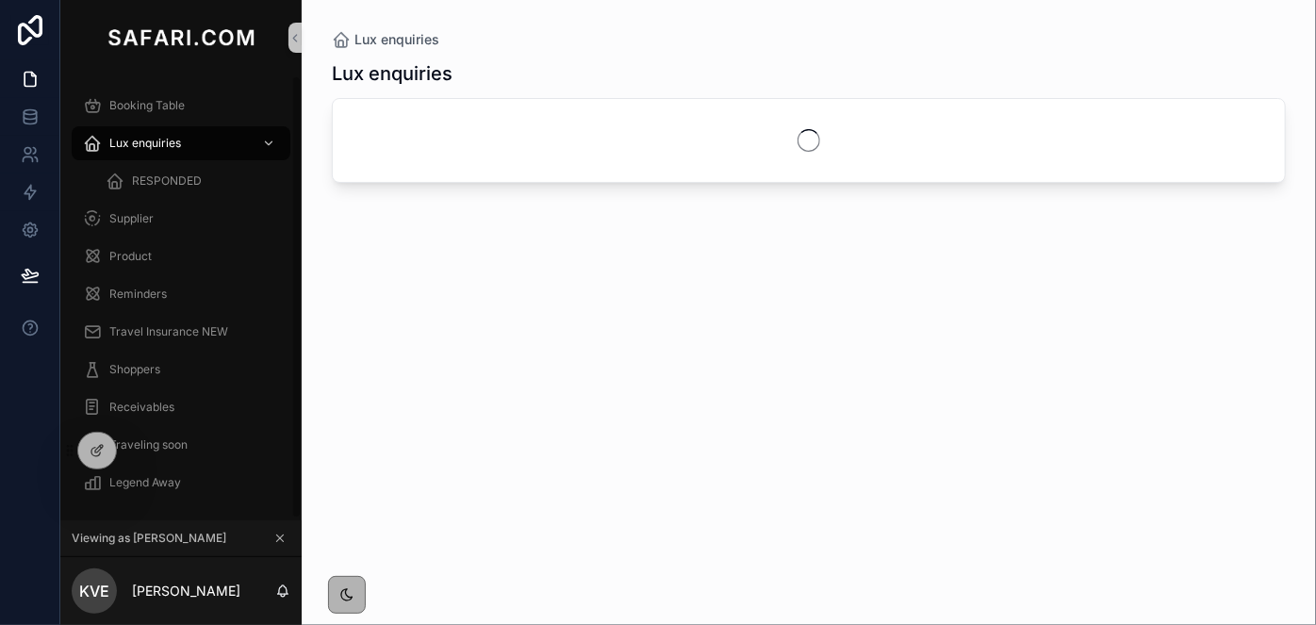
click at [284, 547] on button at bounding box center [280, 538] width 21 height 21
